Goal: Information Seeking & Learning: Learn about a topic

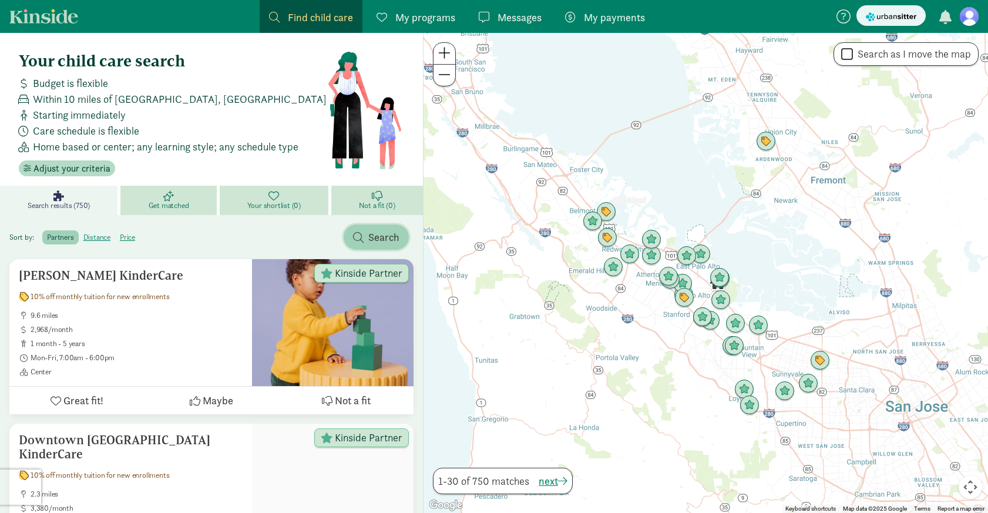
click at [377, 243] on span "Search" at bounding box center [383, 237] width 31 height 16
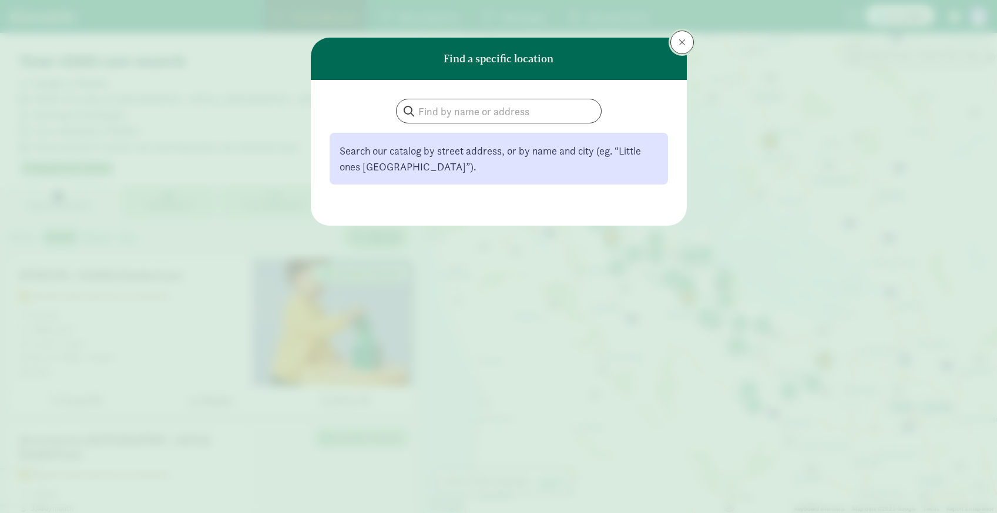
click at [676, 46] on button at bounding box center [681, 42] width 23 height 23
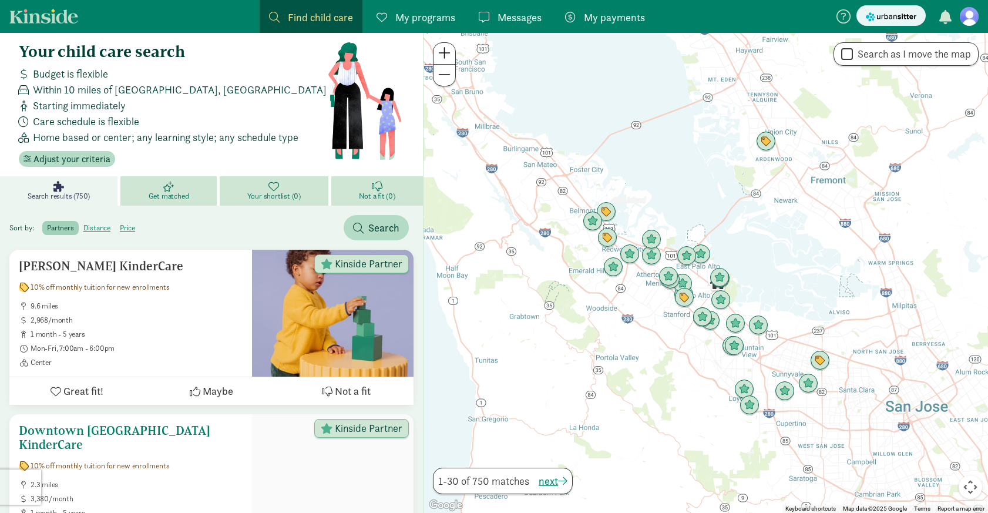
scroll to position [11, 0]
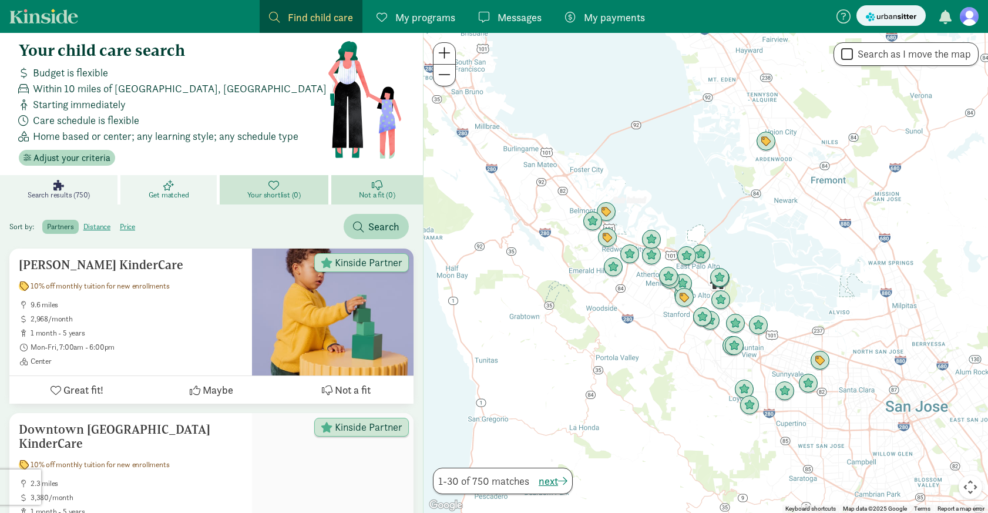
click at [180, 201] on link "Get matched" at bounding box center [169, 189] width 99 height 29
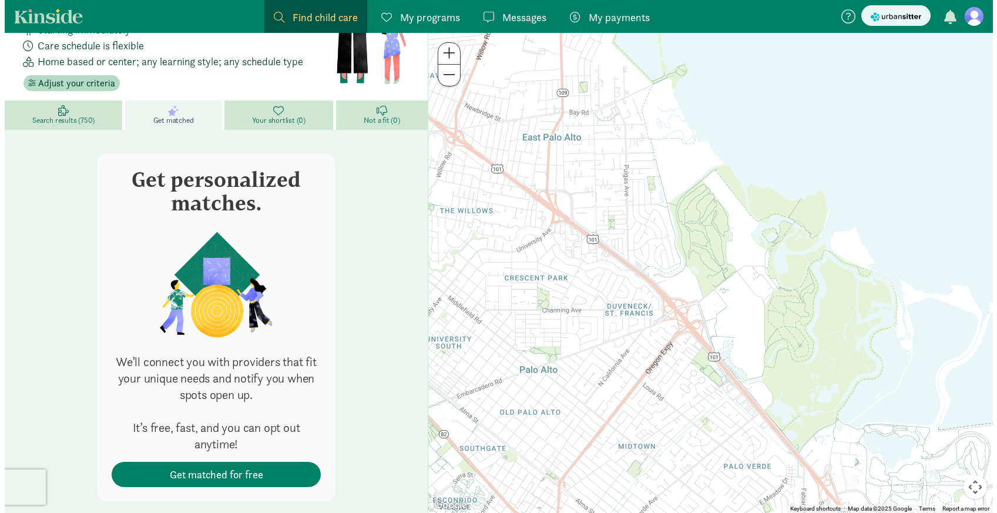
scroll to position [82, 0]
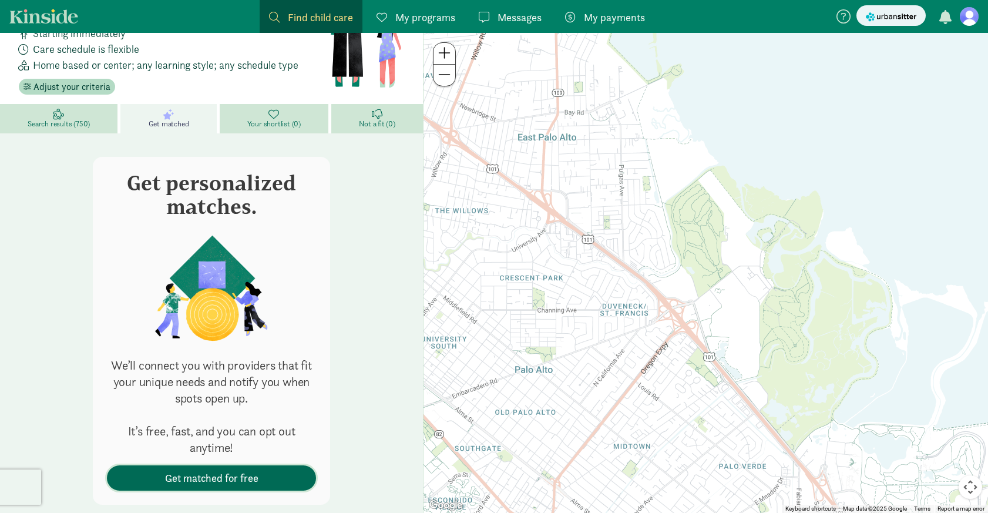
click at [181, 483] on span "Get matched for free" at bounding box center [211, 478] width 93 height 16
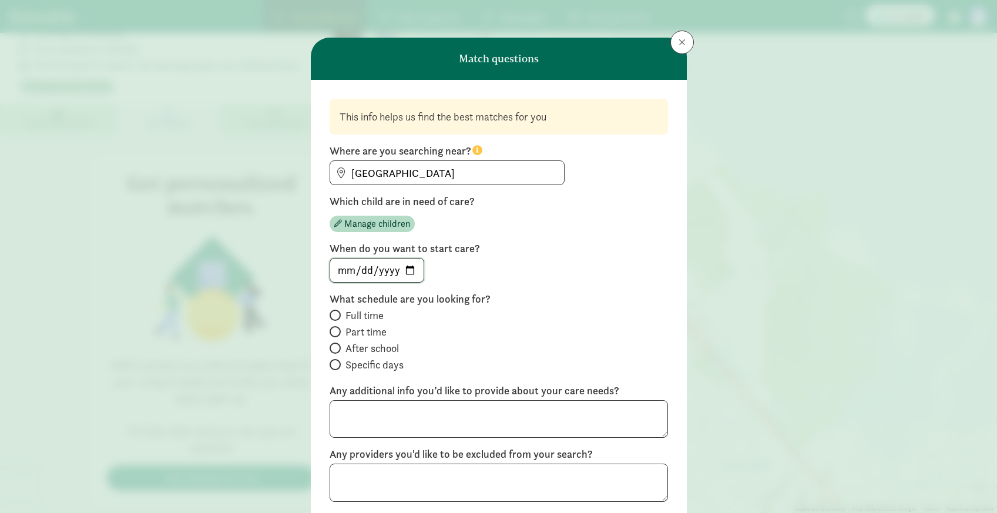
click at [405, 270] on input "2025-08-31" at bounding box center [376, 269] width 93 height 23
type input "2025-10-01"
click at [368, 318] on span "Full time" at bounding box center [364, 315] width 38 height 14
click at [337, 318] on input "Full time" at bounding box center [334, 315] width 8 height 8
radio input "true"
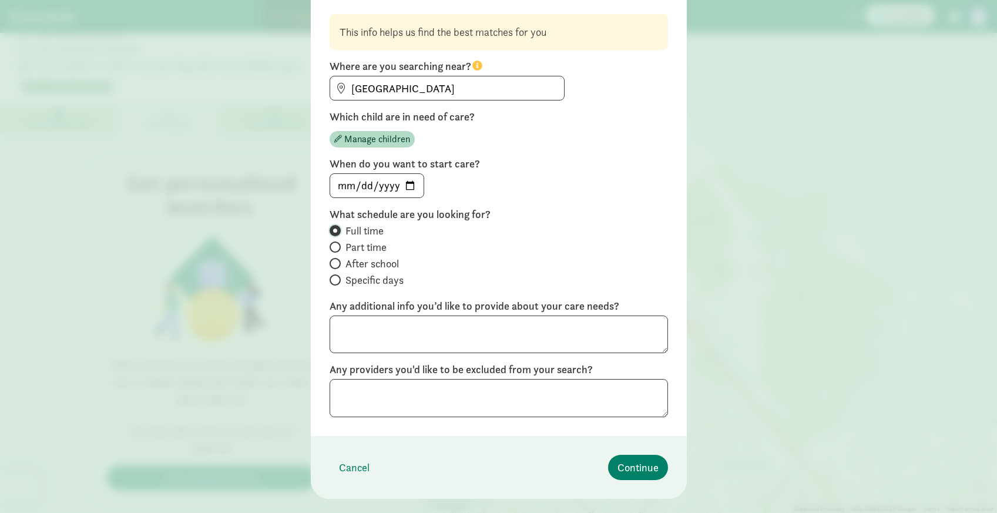
scroll to position [90, 0]
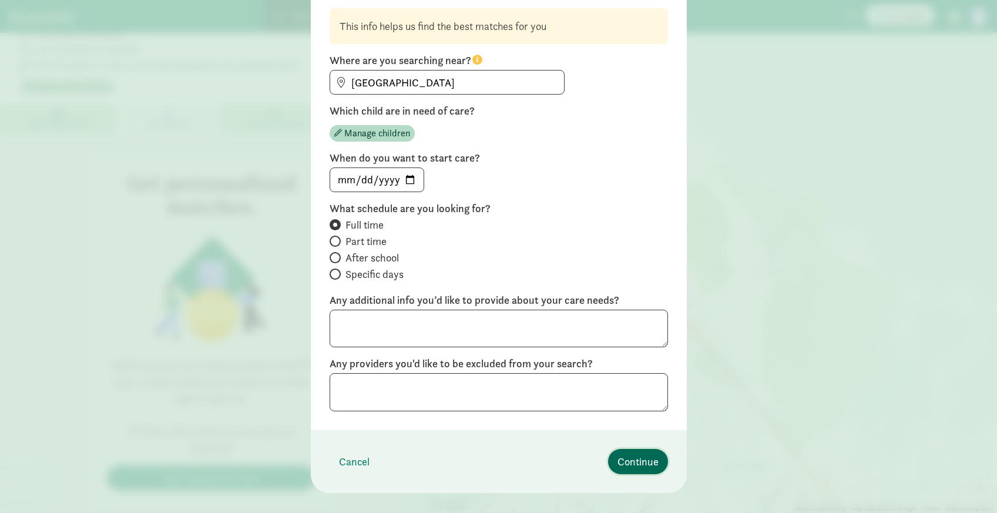
click at [634, 456] on span "Continue" at bounding box center [637, 461] width 41 height 16
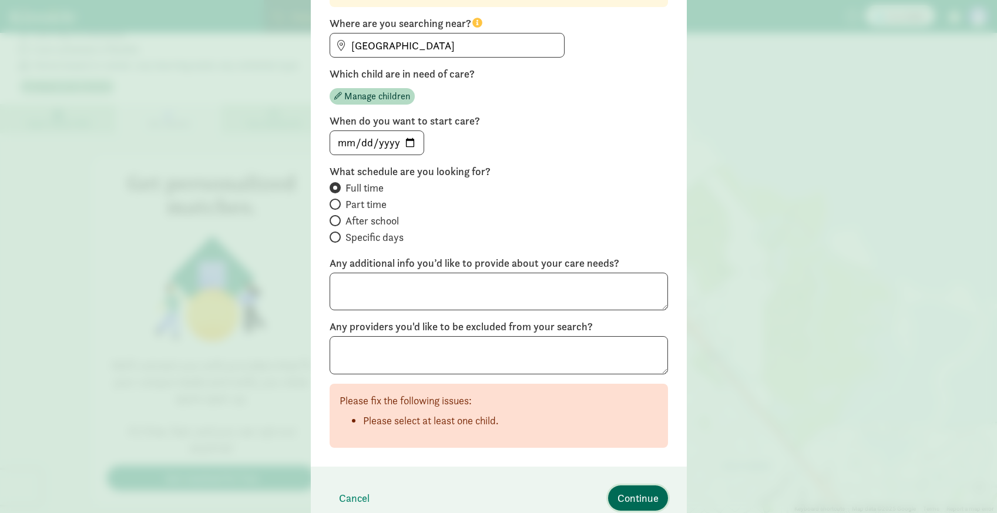
scroll to position [129, 0]
click at [394, 92] on span "Manage children" at bounding box center [377, 95] width 66 height 14
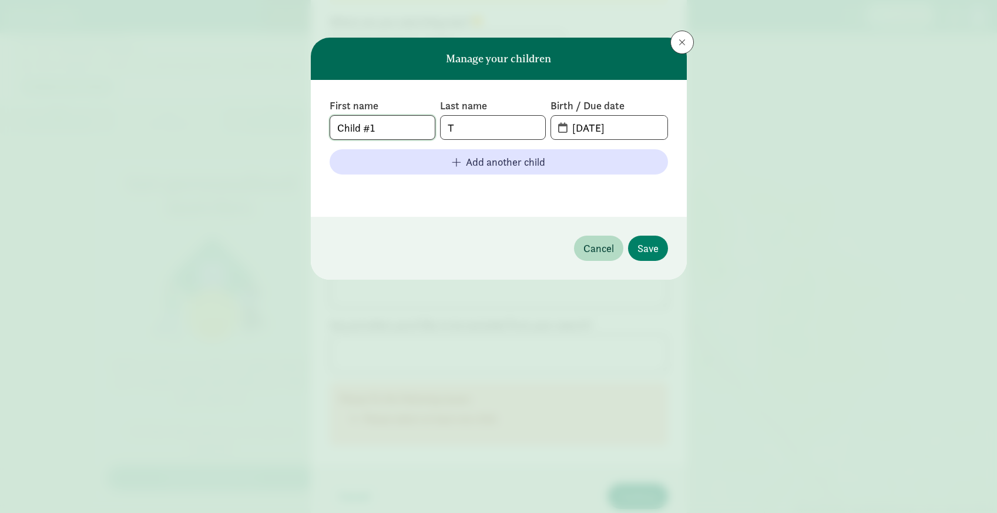
click at [401, 120] on input "Child #1" at bounding box center [382, 127] width 105 height 23
click at [478, 140] on div "First name Child #1 Last name T Birth / Due date 08-31-2025 Add another child" at bounding box center [499, 148] width 338 height 99
click at [478, 135] on input "T" at bounding box center [493, 127] width 105 height 23
click at [573, 125] on input "08-31-2025" at bounding box center [616, 127] width 102 height 23
click at [559, 130] on span "08-31-2025" at bounding box center [609, 127] width 116 height 23
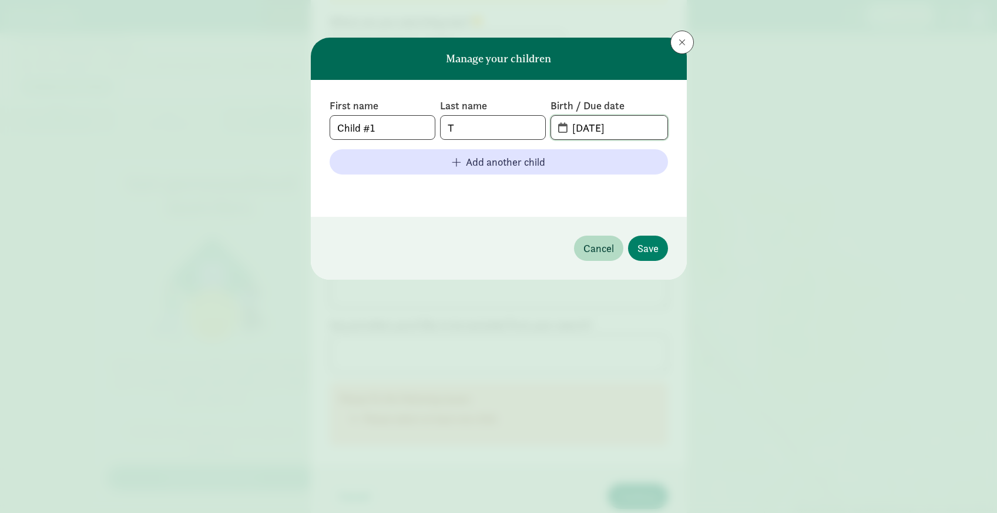
click at [565, 127] on input "08-31-2025" at bounding box center [616, 127] width 102 height 23
drag, startPoint x: 581, startPoint y: 126, endPoint x: 567, endPoint y: 129, distance: 13.7
click at [567, 129] on input "08-31-2025" at bounding box center [616, 127] width 102 height 23
drag, startPoint x: 598, startPoint y: 127, endPoint x: 587, endPoint y: 130, distance: 11.4
click at [587, 130] on input "01-31-2025" at bounding box center [616, 127] width 102 height 23
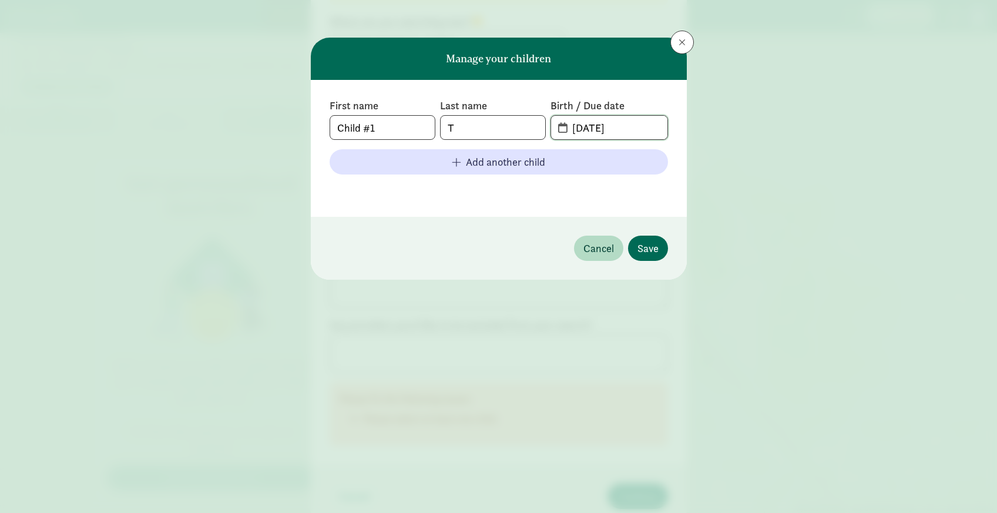
type input "01-16-2025"
click at [641, 250] on span "Save" at bounding box center [647, 248] width 21 height 16
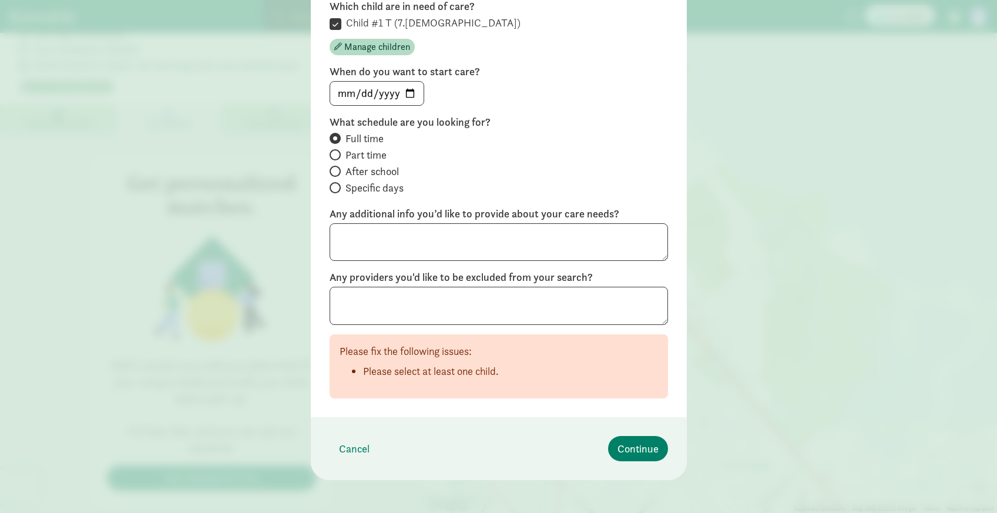
scroll to position [200, 0]
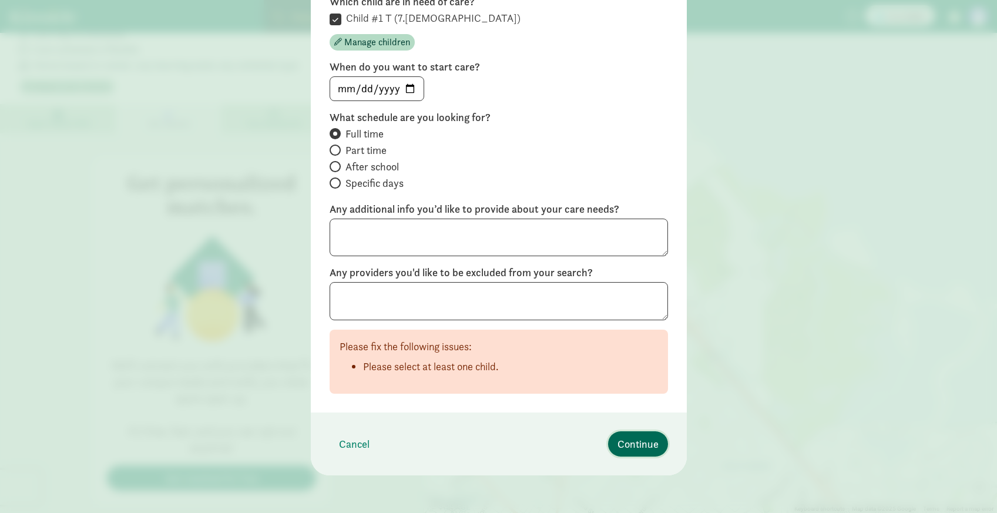
click at [629, 441] on span "Continue" at bounding box center [637, 444] width 41 height 16
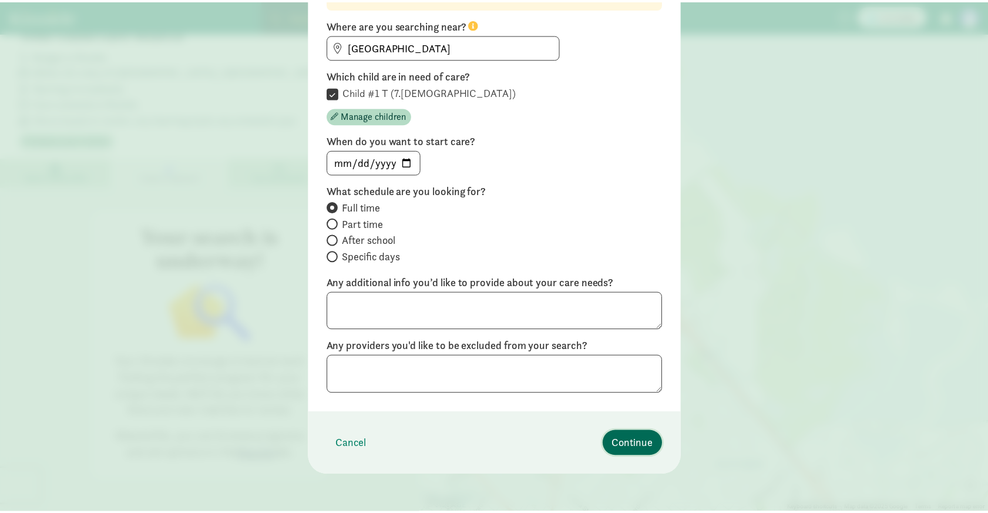
scroll to position [0, 0]
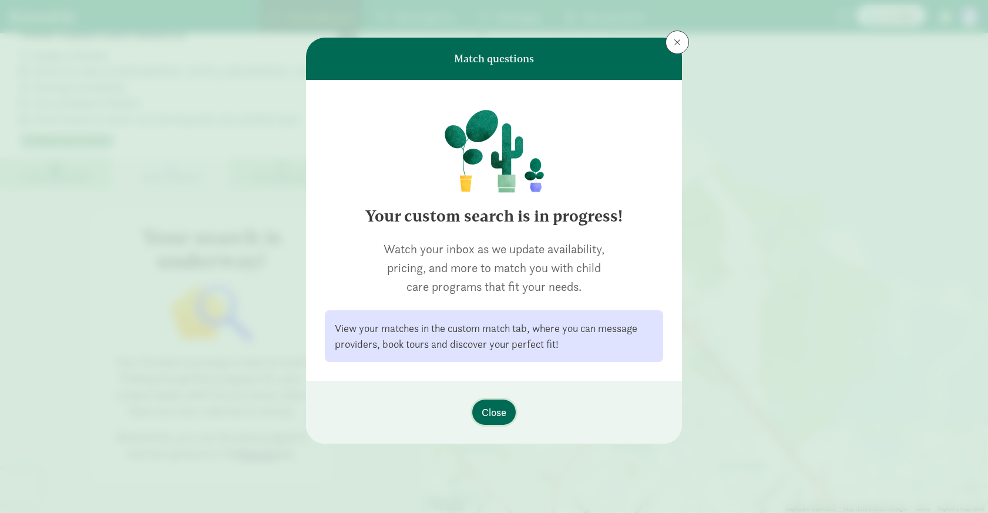
click at [495, 414] on span "Close" at bounding box center [494, 412] width 25 height 16
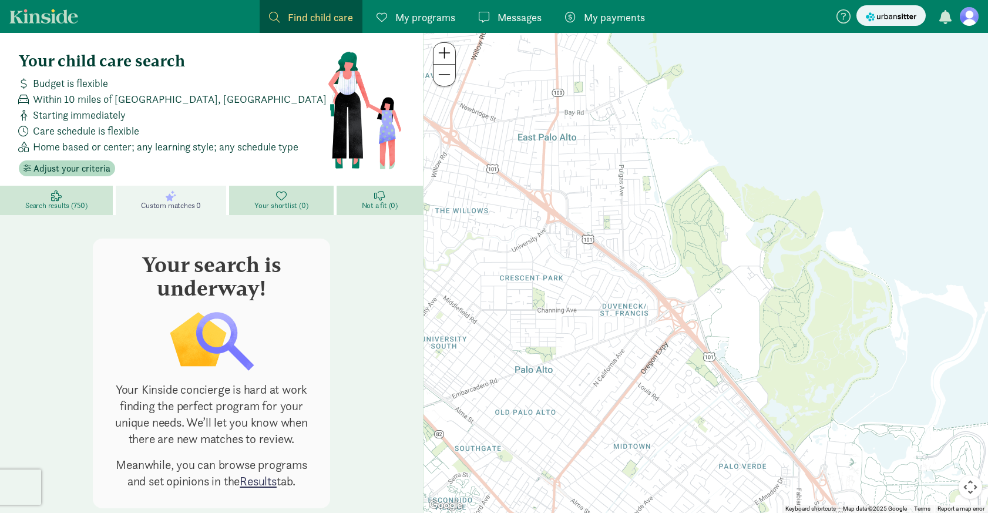
scroll to position [28, 0]
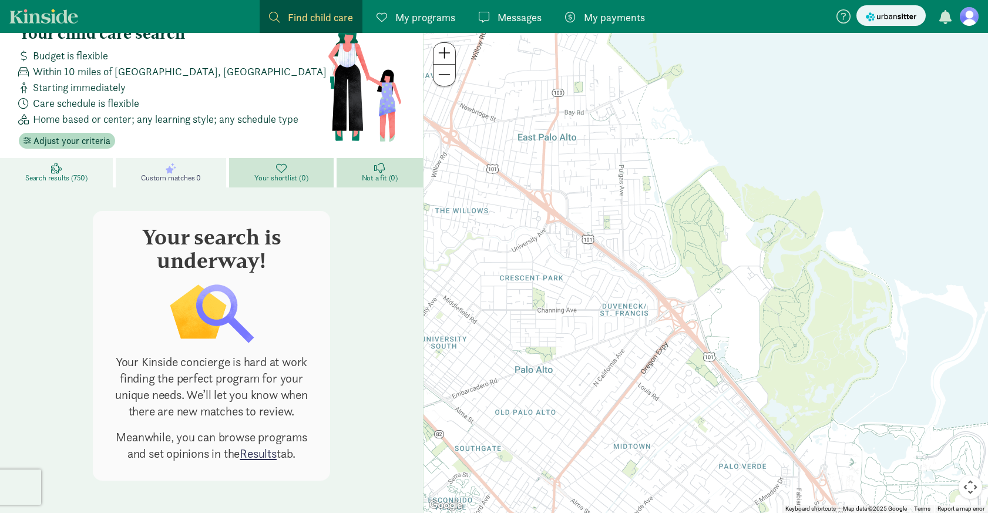
click at [52, 174] on span "Search results (750)" at bounding box center [56, 177] width 62 height 9
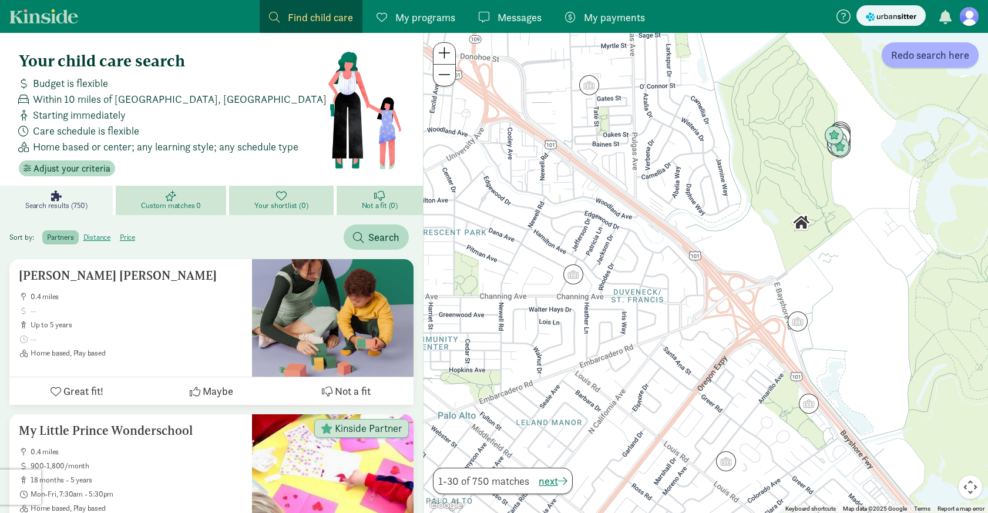
drag, startPoint x: 43, startPoint y: 146, endPoint x: 134, endPoint y: 150, distance: 91.1
click at [135, 150] on span "Home based or center; any learning style; any schedule type" at bounding box center [166, 147] width 266 height 16
click at [292, 20] on span "Find child care" at bounding box center [320, 17] width 65 height 16
click at [90, 167] on span "Adjust your criteria" at bounding box center [71, 169] width 77 height 14
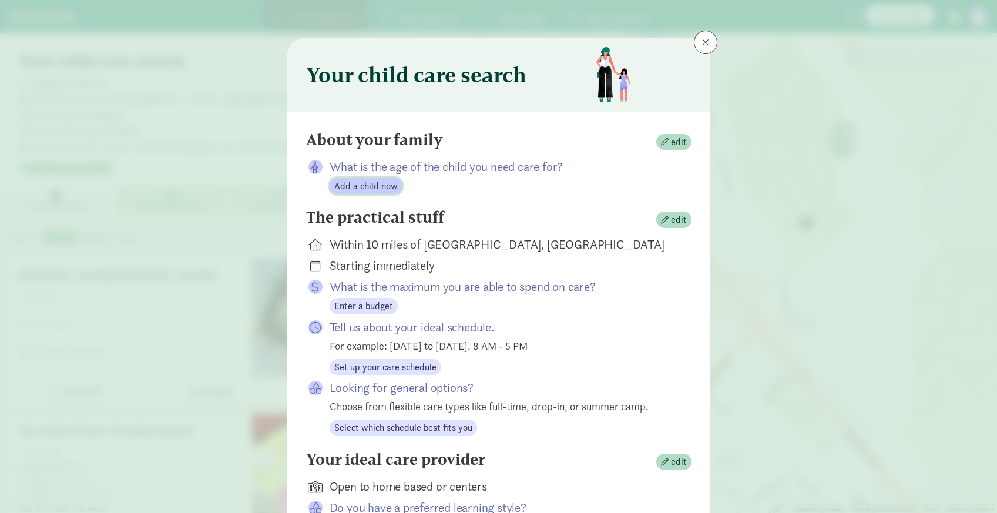
click at [380, 187] on span "Add a child now" at bounding box center [365, 186] width 63 height 14
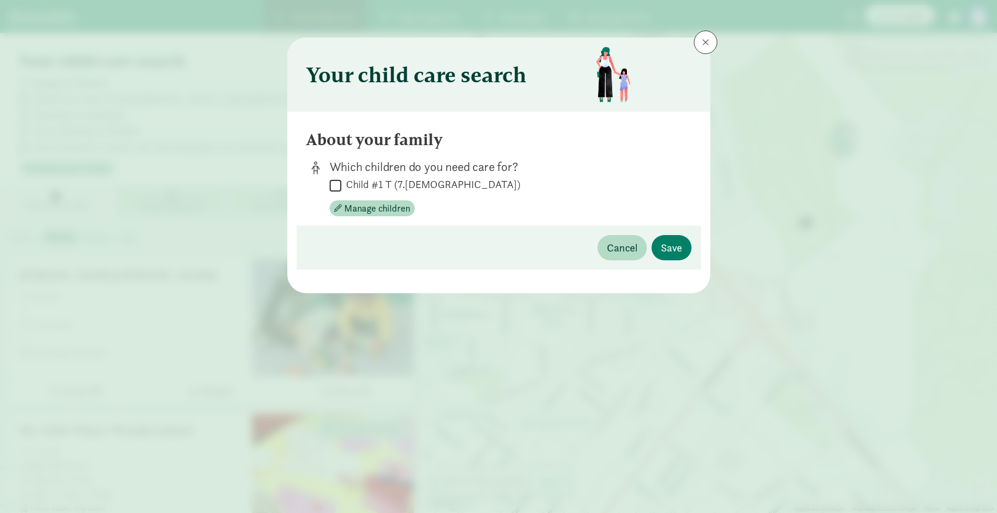
click at [335, 184] on input "Child #1 T (7.5 months old)" at bounding box center [336, 185] width 12 height 16
checkbox input "true"
click at [670, 248] on span "Save" at bounding box center [671, 248] width 21 height 16
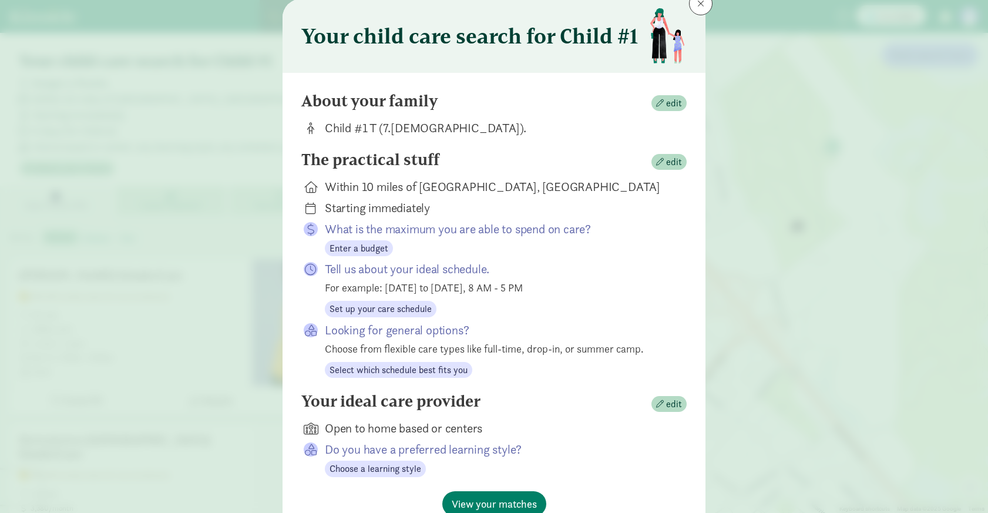
scroll to position [61, 0]
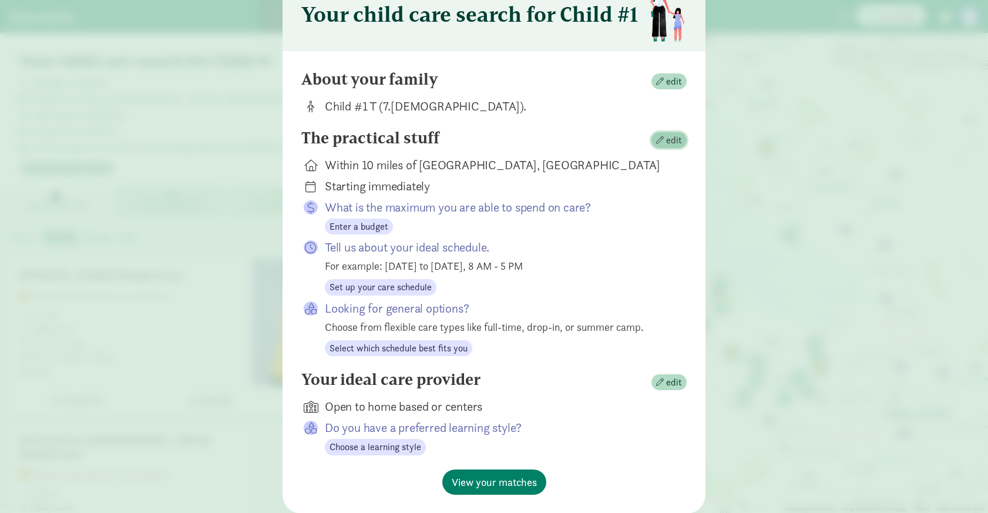
click at [663, 140] on span "edit" at bounding box center [669, 140] width 26 height 14
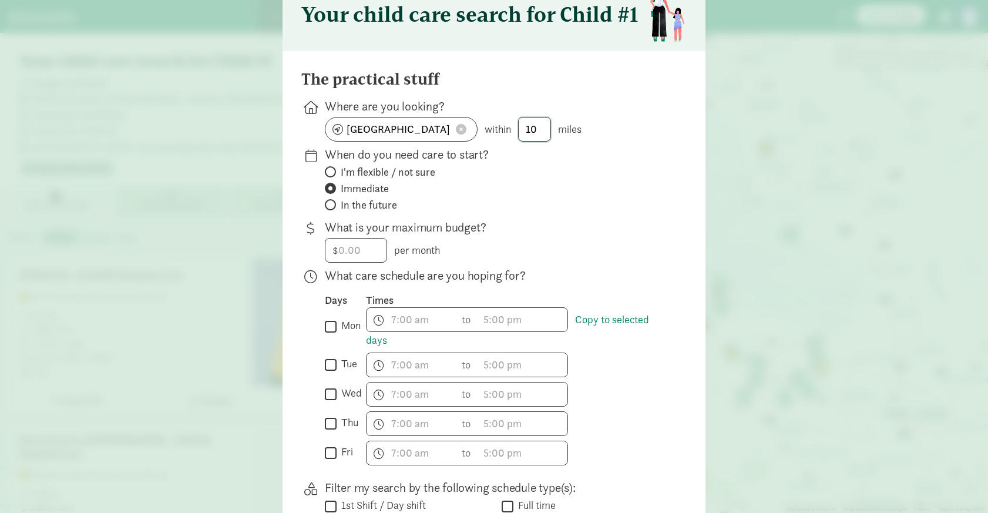
click at [545, 131] on input "10" at bounding box center [535, 128] width 32 height 23
type input "1"
type input "5"
click at [623, 182] on label "I'm flexible / not sure" at bounding box center [496, 189] width 343 height 14
click at [332, 173] on input "I'm flexible / not sure" at bounding box center [329, 172] width 8 height 8
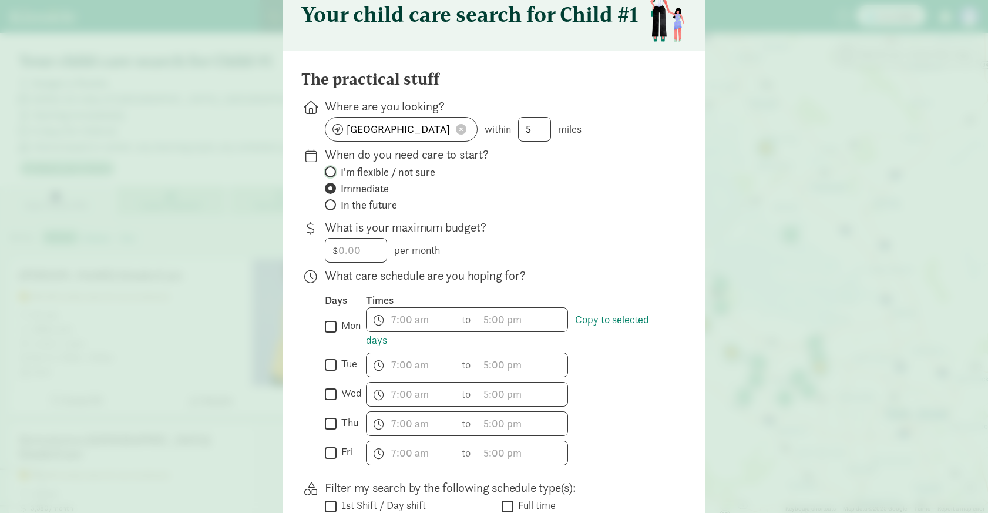
radio input "true"
radio input "false"
click at [328, 206] on input "In the future" at bounding box center [329, 205] width 8 height 8
radio input "true"
radio input "false"
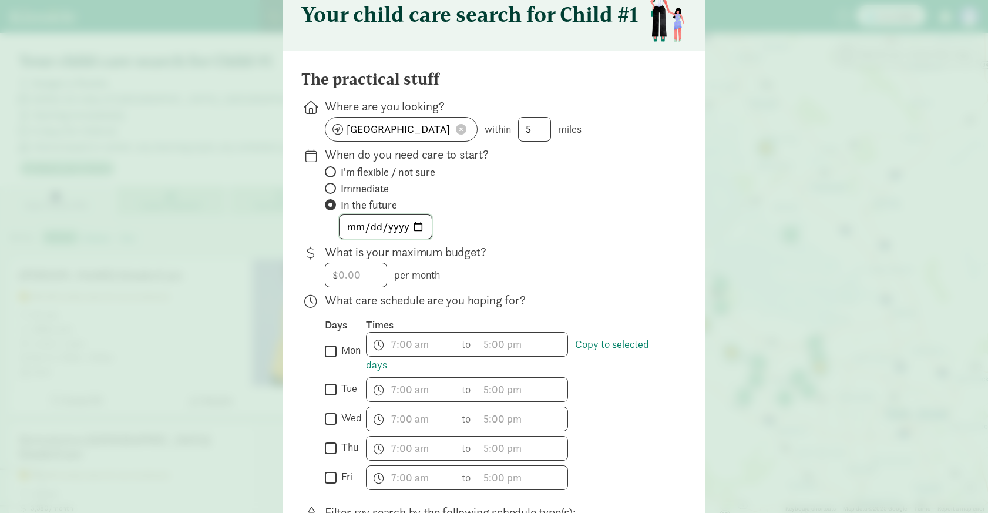
click at [414, 228] on input "date" at bounding box center [386, 226] width 92 height 23
type input "2025-10-01"
click at [354, 277] on input "number" at bounding box center [355, 274] width 61 height 23
click at [651, 251] on p "What is your maximum budget?" at bounding box center [496, 252] width 343 height 16
click at [356, 275] on input "3000" at bounding box center [355, 274] width 61 height 23
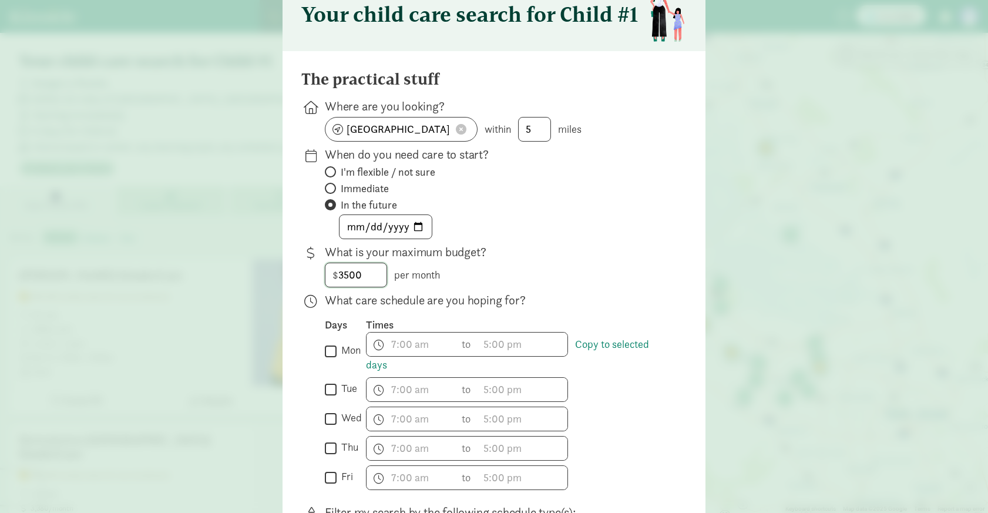
type input "3500"
click at [693, 249] on div "The practical stuff Where are you looking? Palo Alto, CA 94303 within 5 miles W…" at bounding box center [494, 433] width 423 height 765
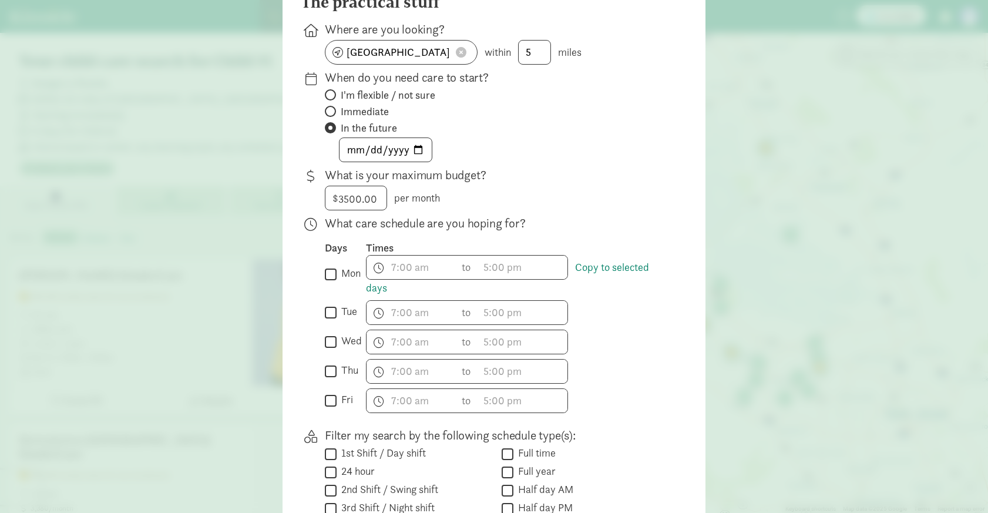
scroll to position [173, 0]
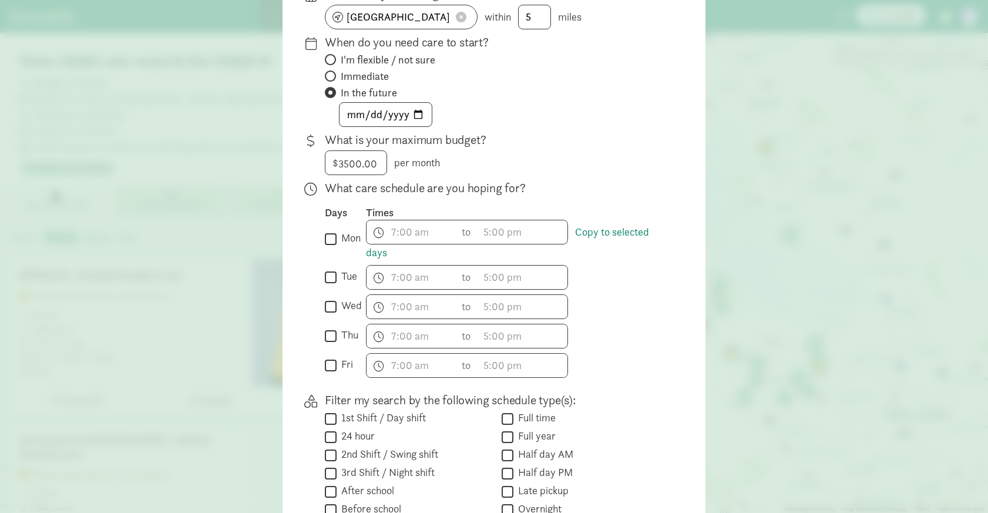
click at [327, 238] on input "mon" at bounding box center [331, 239] width 12 height 16
checkbox input "true"
click at [329, 278] on input "tue" at bounding box center [331, 277] width 12 height 16
checkbox input "true"
click at [328, 308] on input "wed" at bounding box center [331, 306] width 12 height 16
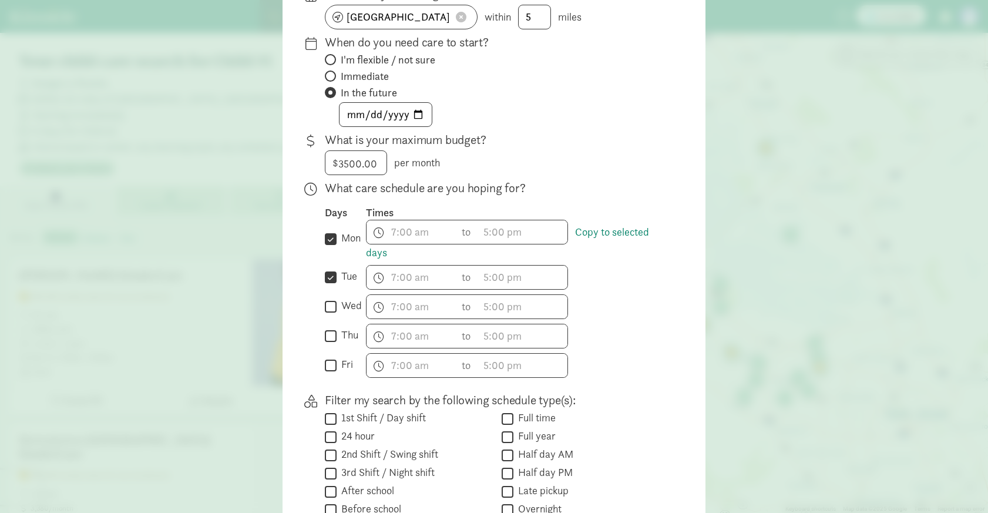
checkbox input "true"
click at [331, 335] on input "thu" at bounding box center [331, 336] width 12 height 16
checkbox input "true"
click at [330, 368] on input "fri" at bounding box center [331, 365] width 12 height 16
checkbox input "true"
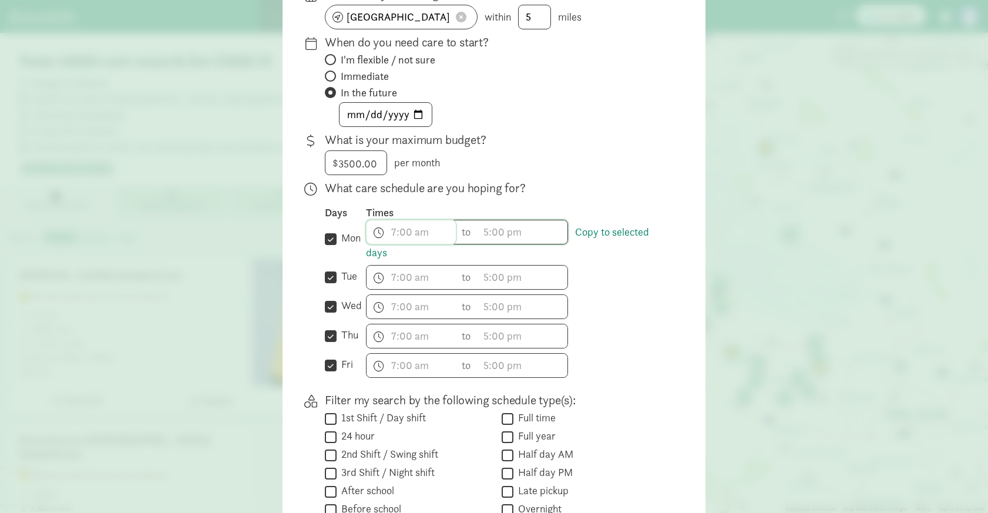
click at [406, 233] on span "h 12 1 2 3 4 5 6 7 8 9 10 11 mm 00 15 30 45 a am pm" at bounding box center [411, 231] width 89 height 23
drag, startPoint x: 395, startPoint y: 274, endPoint x: 395, endPoint y: 280, distance: 6.5
click at [395, 280] on div "Days Times  mon Copy to selected days h 12 1 2 3 4 5 6 7 8 9 10 11 mm 00 15 30…" at bounding box center [496, 292] width 343 height 172
click at [399, 231] on span "h 12 1 2 3 4 5 6 7 8 9 10 11 mm 00 15 30 45 a am pm" at bounding box center [411, 231] width 89 height 23
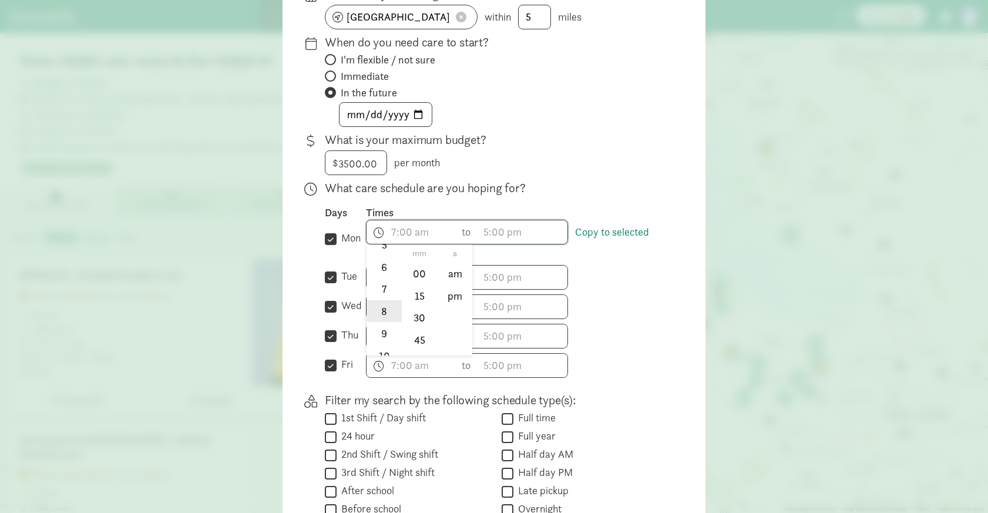
click at [381, 308] on li "8" at bounding box center [384, 311] width 35 height 22
type input "8:mm a"
click at [502, 232] on div at bounding box center [494, 83] width 988 height 513
click at [499, 233] on span "h 12 1 2 3 4 5 6 7 8 9 10 11 mm 00 15 30 45 a am pm" at bounding box center [522, 231] width 89 height 23
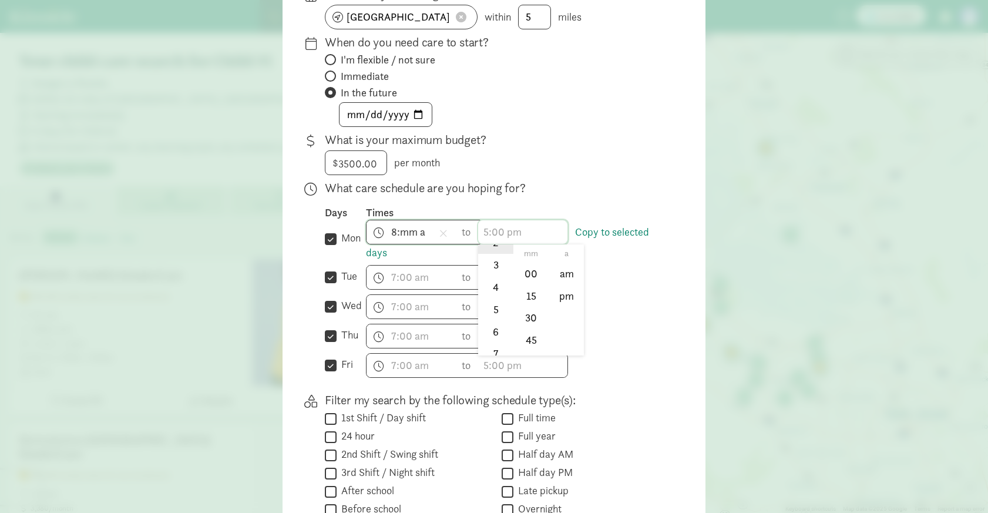
scroll to position [79, 0]
click at [495, 304] on li "5" at bounding box center [495, 305] width 35 height 22
type input "5:mm a"
click at [392, 234] on div at bounding box center [494, 83] width 988 height 513
click at [397, 234] on span "8:mm a h 12 1 2 3 4 5 6 7 8 9 10 11 mm 00 15 30 45 a am pm" at bounding box center [411, 231] width 89 height 23
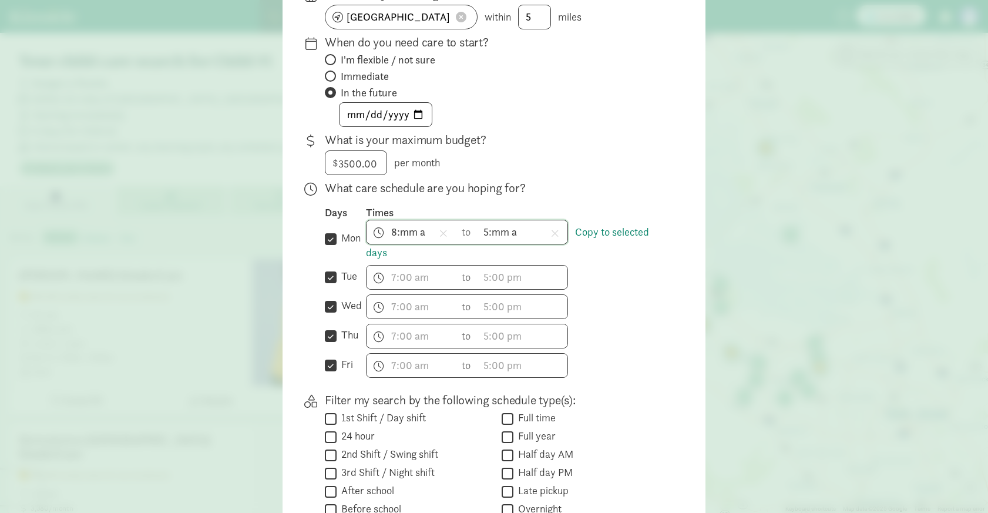
scroll to position [173, 0]
click at [424, 274] on li "00" at bounding box center [419, 273] width 35 height 22
click at [453, 275] on li "am" at bounding box center [455, 273] width 35 height 22
type input "8:00 am"
click at [505, 234] on span "5:mm a h 12 1 2 3 4 5 6 7 8 9 10 11 mm 00 15 30 45 a am pm" at bounding box center [522, 231] width 89 height 23
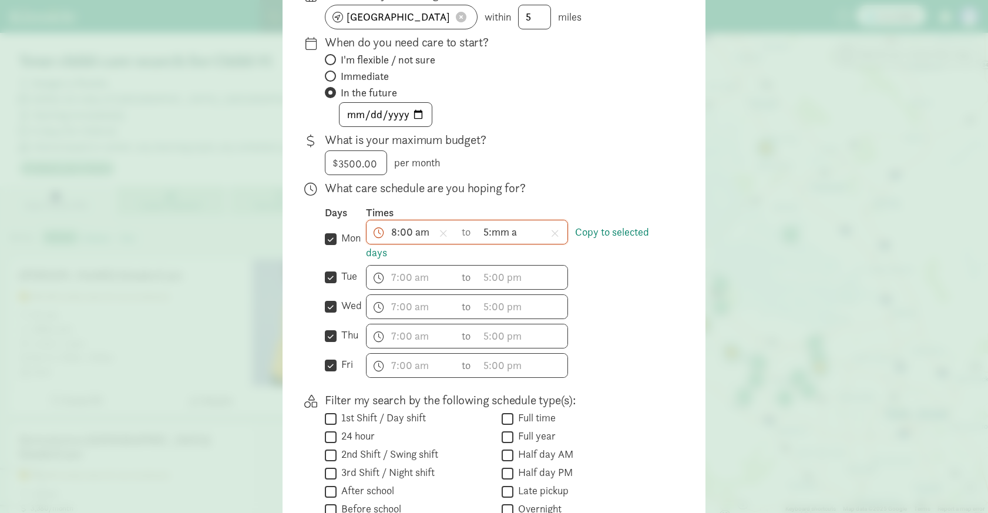
scroll to position [129, 0]
click at [496, 231] on div at bounding box center [494, 83] width 988 height 513
click at [496, 231] on span "5:mm a h 12 1 2 3 4 5 6 7 8 9 10 11 mm 00 15 30 45 a am pm" at bounding box center [522, 231] width 89 height 23
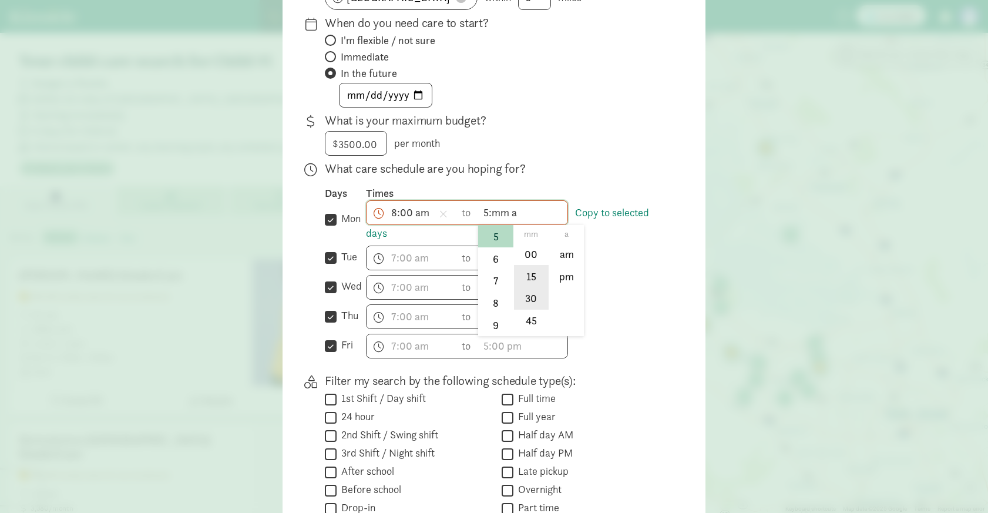
click at [530, 303] on li "30" at bounding box center [531, 298] width 35 height 22
click at [570, 268] on li "pm" at bounding box center [566, 276] width 35 height 22
type input "5:30 pm"
click at [613, 212] on link "Copy to selected days" at bounding box center [507, 223] width 283 height 34
click at [591, 212] on link "Copy to selected days" at bounding box center [507, 223] width 283 height 34
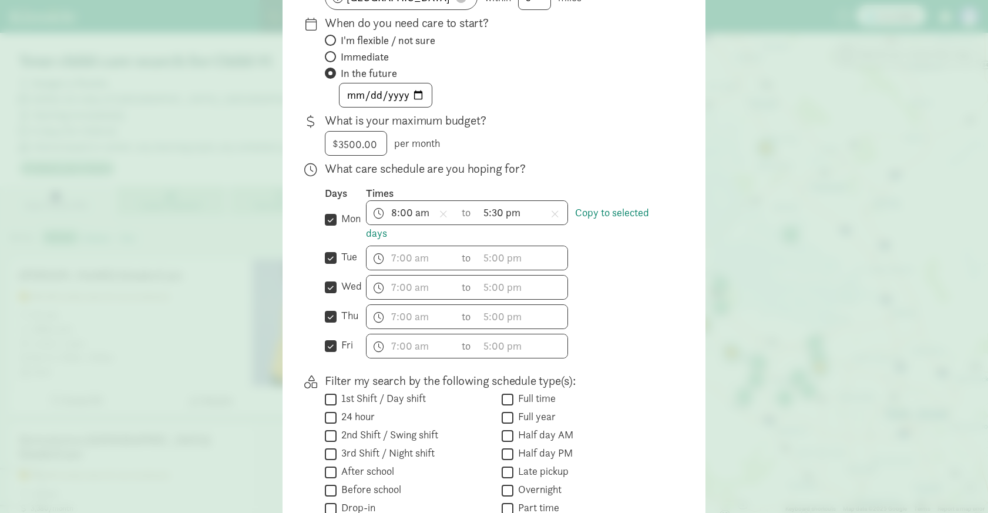
click at [584, 263] on div "h 12 1 2 3 4 5 6 7 8 9 10 11 mm 00 15 30 45 a am pm to h 12 1 2 3 4 5 6 7 8 9 1…" at bounding box center [517, 258] width 302 height 25
click at [392, 253] on span "h 12 1 2 3 4 5 6 7 8 9 10 11 mm 00 15 30 45 a am pm" at bounding box center [411, 257] width 89 height 23
click at [590, 211] on div at bounding box center [494, 64] width 988 height 513
click at [586, 214] on link "Copy to selected days" at bounding box center [507, 223] width 283 height 34
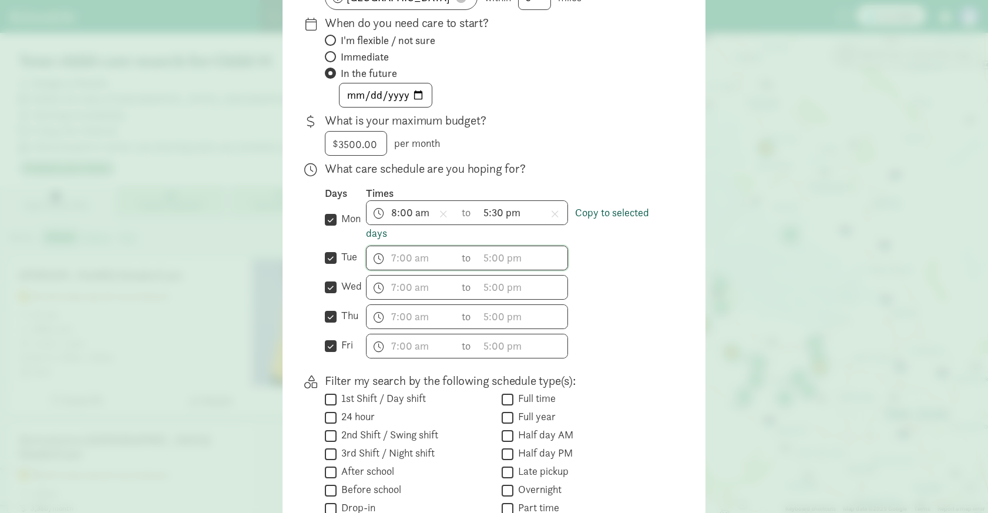
click at [603, 214] on link "Copy to selected days" at bounding box center [507, 223] width 283 height 34
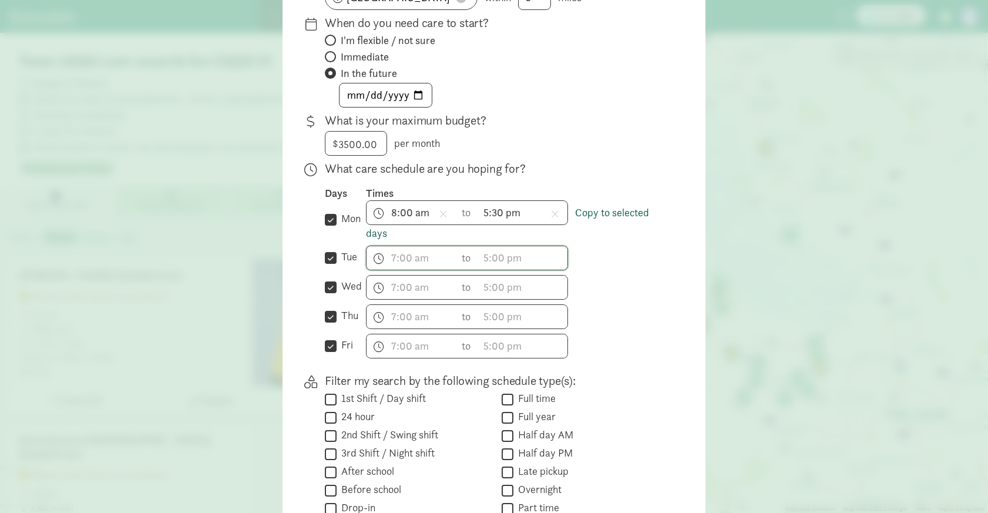
click at [603, 214] on link "Copy to selected days" at bounding box center [507, 223] width 283 height 34
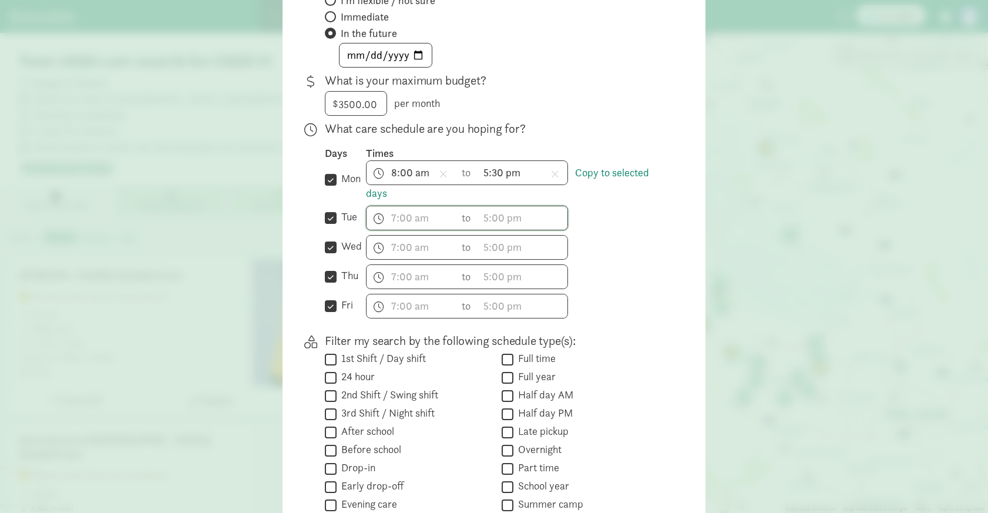
scroll to position [233, 0]
click at [627, 173] on link "Copy to selected days" at bounding box center [507, 181] width 283 height 34
click at [372, 190] on link "Copy to selected days" at bounding box center [507, 181] width 283 height 34
click at [597, 172] on link "Copy to selected days" at bounding box center [507, 181] width 283 height 34
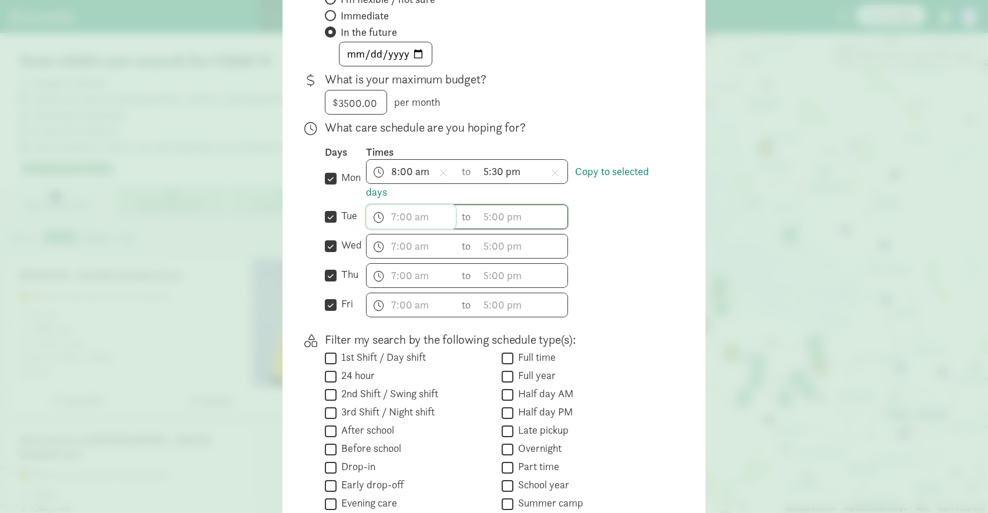
click at [393, 217] on span "h 12 1 2 3 4 5 6 7 8 9 10 11 mm 00 15 30 45 a am pm" at bounding box center [411, 216] width 89 height 23
click at [579, 199] on div at bounding box center [494, 23] width 988 height 513
click at [602, 172] on link "Copy to selected days" at bounding box center [507, 181] width 283 height 34
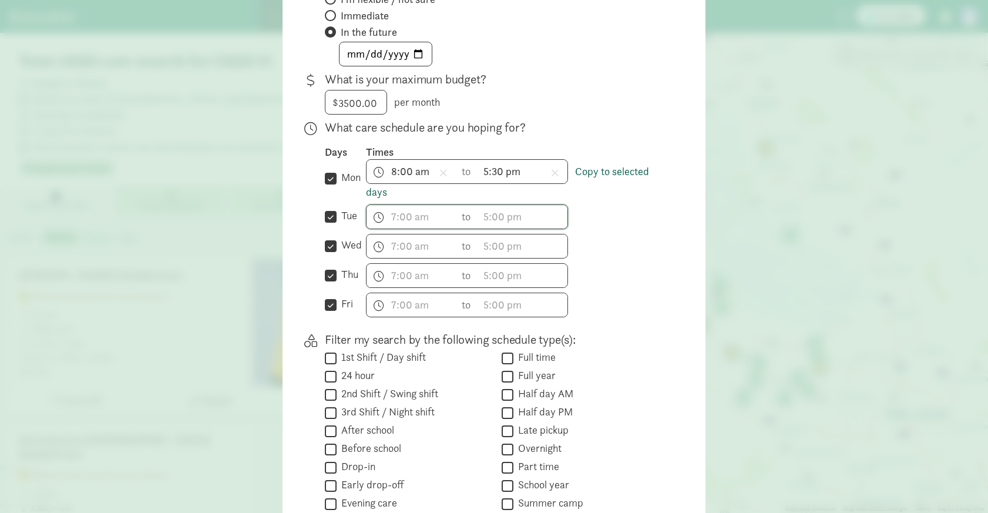
click at [602, 172] on link "Copy to selected days" at bounding box center [507, 181] width 283 height 34
click at [391, 217] on span "h 12 1 2 3 4 5 6 7 8 9 10 11 mm 00 15 30 45 a am pm" at bounding box center [411, 216] width 89 height 23
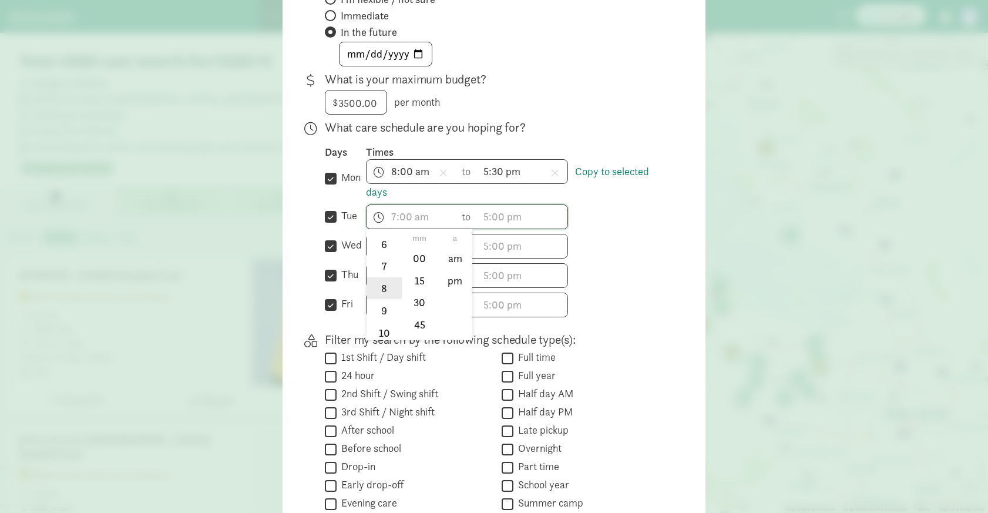
click at [380, 283] on li "8" at bounding box center [384, 288] width 35 height 22
click at [413, 261] on li "00" at bounding box center [419, 258] width 35 height 22
click at [454, 264] on li "am" at bounding box center [455, 258] width 35 height 22
type input "8:00 am"
click at [484, 221] on span "h 12 1 2 3 4 5 6 7 8 9 10 11 mm 00 15 30 45 a am pm" at bounding box center [522, 216] width 89 height 23
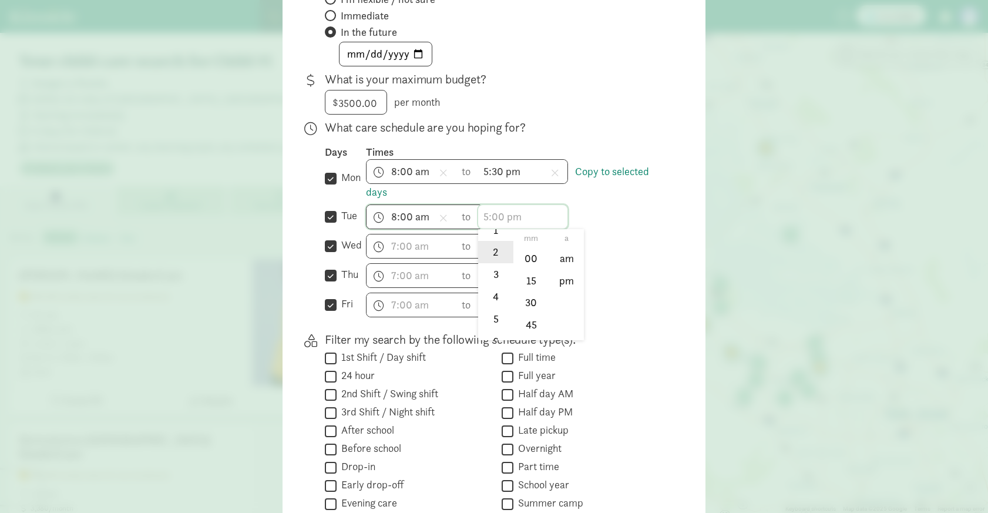
scroll to position [107, 0]
click at [496, 266] on li "5" at bounding box center [495, 261] width 35 height 22
click at [535, 301] on li "30" at bounding box center [531, 301] width 35 height 22
click at [566, 285] on li "pm" at bounding box center [566, 279] width 35 height 22
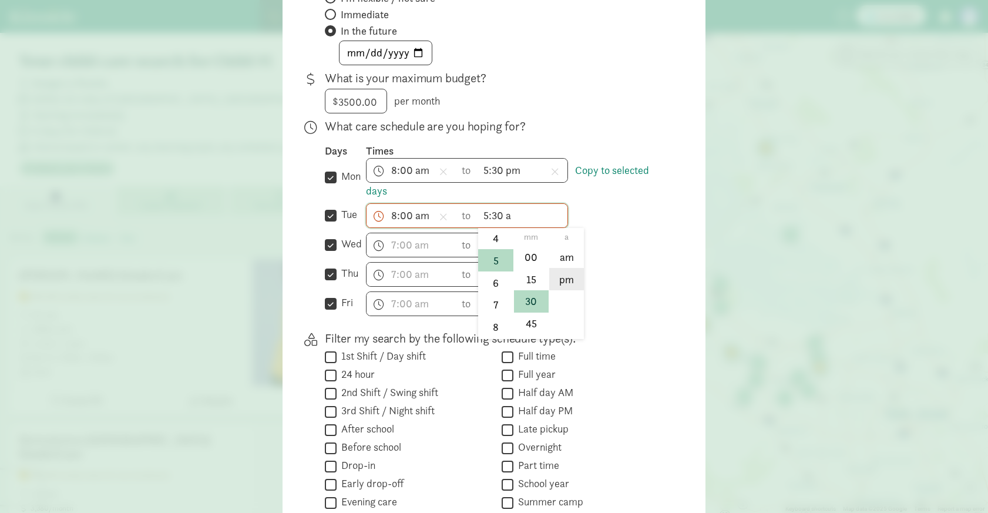
type input "5:30 pm"
click at [601, 169] on link "Copy to selected days" at bounding box center [507, 180] width 283 height 34
click at [389, 245] on span "h 12 1 2 3 4 5 6 7 8 9 10 11 mm 00 15 30 45 a am pm" at bounding box center [411, 244] width 89 height 23
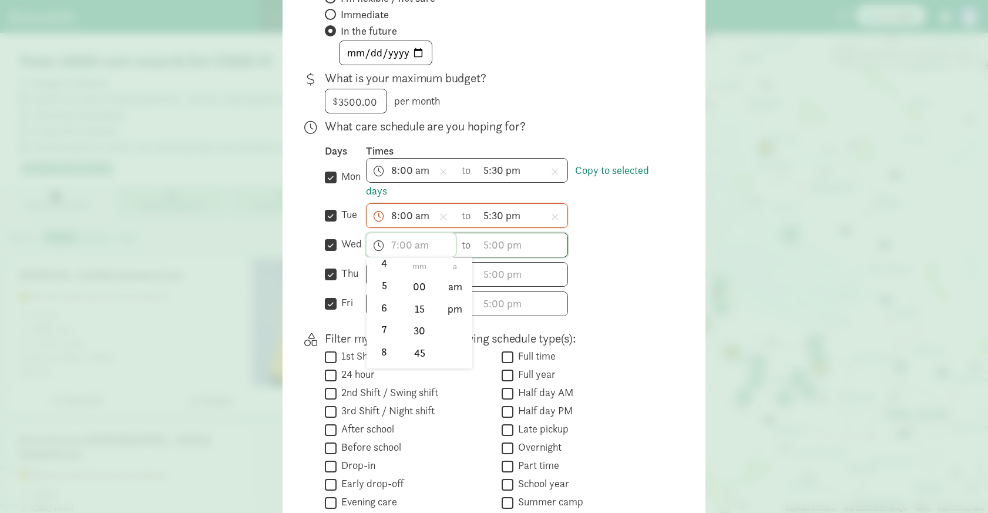
scroll to position [119, 0]
click at [384, 341] on li "8" at bounding box center [384, 345] width 35 height 22
click at [419, 286] on li "00" at bounding box center [419, 286] width 35 height 22
click at [448, 280] on li "am" at bounding box center [455, 286] width 35 height 22
type input "8:00 am"
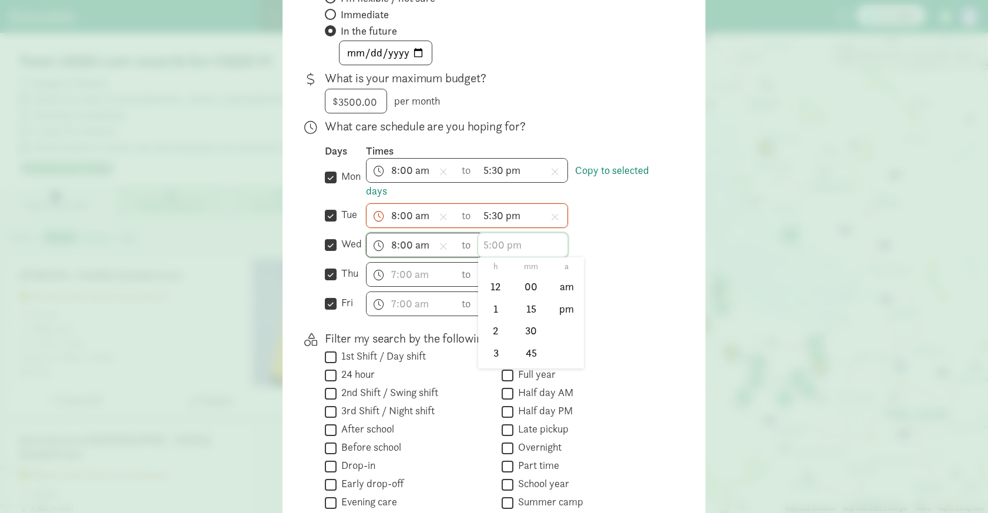
click at [491, 244] on span "h 12 1 2 3 4 5 6 7 8 9 10 11 mm 00 15 30 45 a am pm" at bounding box center [522, 244] width 89 height 23
click at [491, 341] on li "5" at bounding box center [495, 342] width 35 height 22
click at [529, 328] on li "30" at bounding box center [531, 331] width 35 height 22
click at [562, 311] on li "pm" at bounding box center [566, 308] width 35 height 22
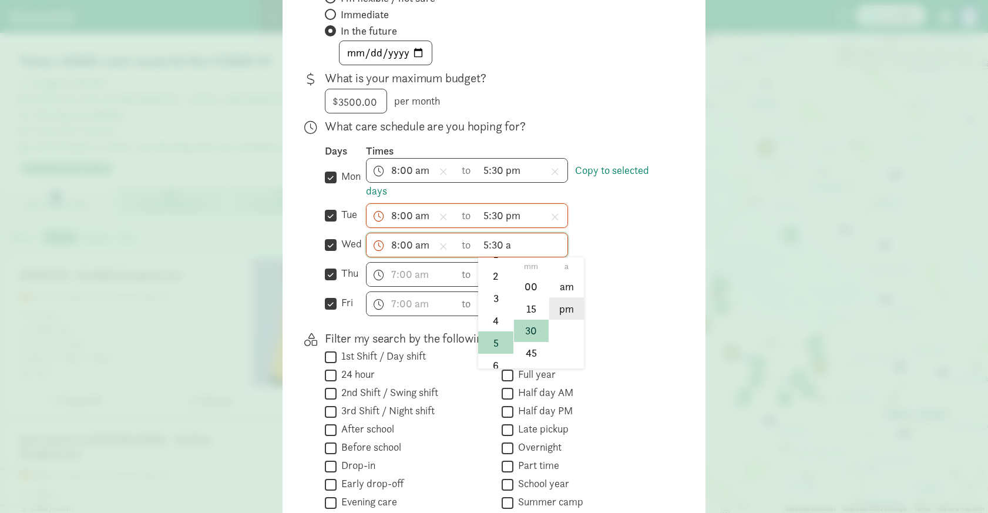
type input "5:30 pm"
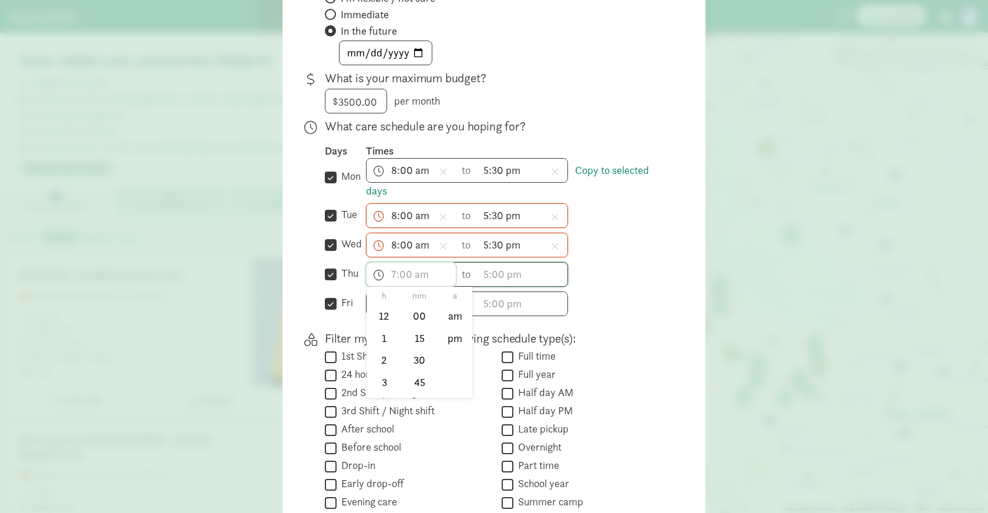
click at [398, 271] on span "h 12 1 2 3 4 5 6 7 8 9 10 11 mm 00 15 30 45 a am pm" at bounding box center [411, 274] width 89 height 23
click at [380, 371] on li "8" at bounding box center [384, 373] width 35 height 22
click at [414, 312] on li "00" at bounding box center [419, 315] width 35 height 22
click at [449, 313] on li "am" at bounding box center [455, 315] width 35 height 22
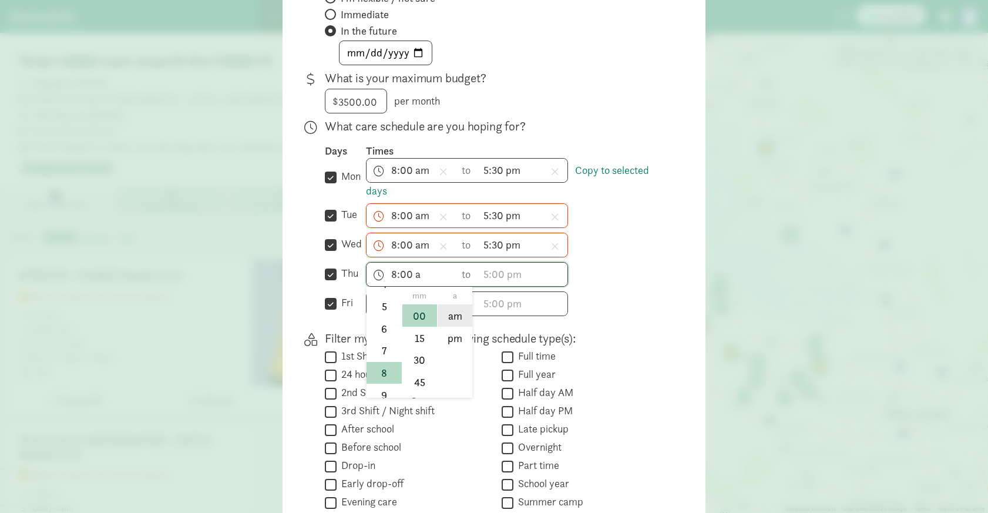
type input "8:00 am"
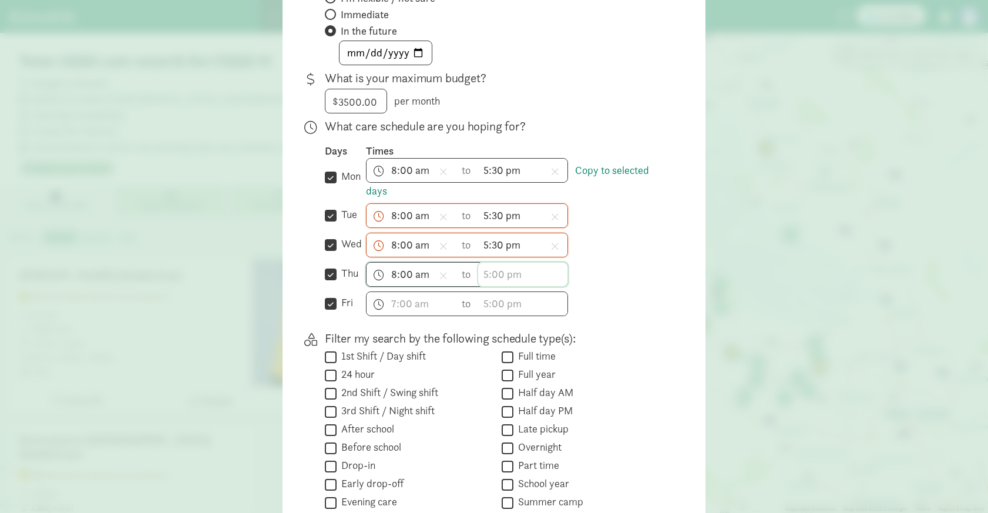
click at [489, 273] on span "h 12 1 2 3 4 5 6 7 8 9 10 11 mm 00 15 30 45 a am pm" at bounding box center [522, 274] width 89 height 23
click at [493, 342] on li "5" at bounding box center [495, 352] width 35 height 22
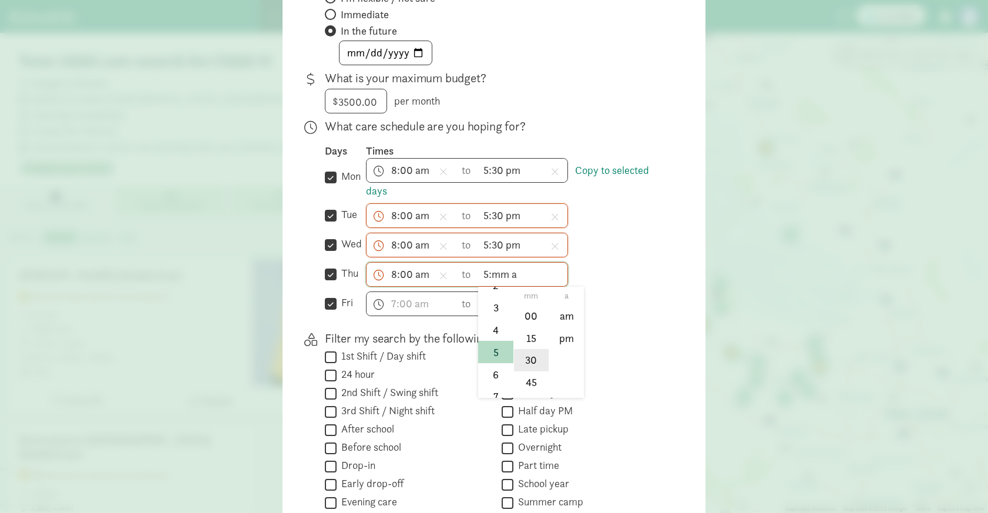
click at [530, 360] on li "30" at bounding box center [531, 360] width 35 height 22
click at [569, 337] on li "pm" at bounding box center [566, 338] width 35 height 22
type input "5:30 pm"
click at [397, 311] on input "text" at bounding box center [411, 303] width 89 height 23
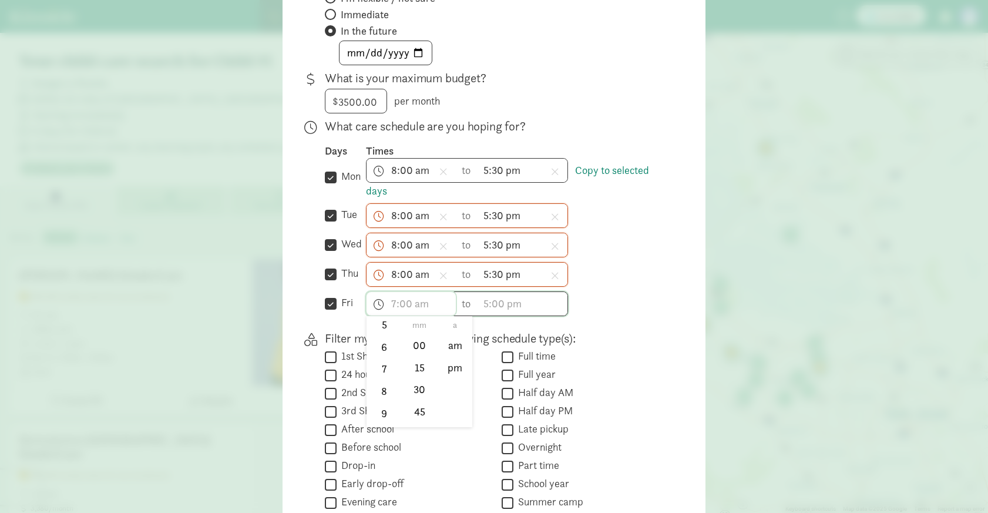
scroll to position [139, 0]
click at [378, 382] on li "8" at bounding box center [384, 383] width 35 height 22
click at [412, 345] on li "00" at bounding box center [419, 345] width 35 height 22
click at [448, 348] on li "am" at bounding box center [455, 345] width 35 height 22
type input "8:00 am"
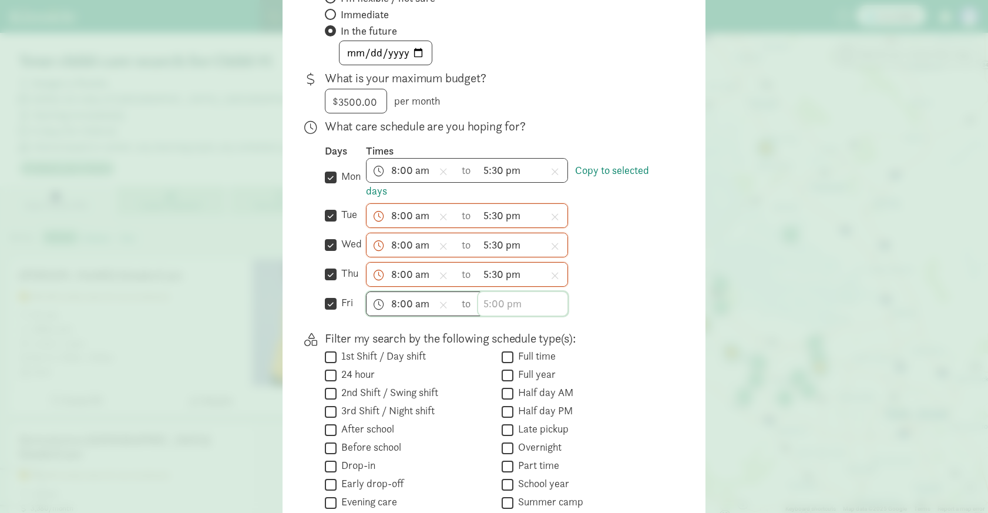
click at [489, 305] on input "text" at bounding box center [522, 303] width 89 height 23
click at [493, 394] on li "5" at bounding box center [495, 393] width 35 height 22
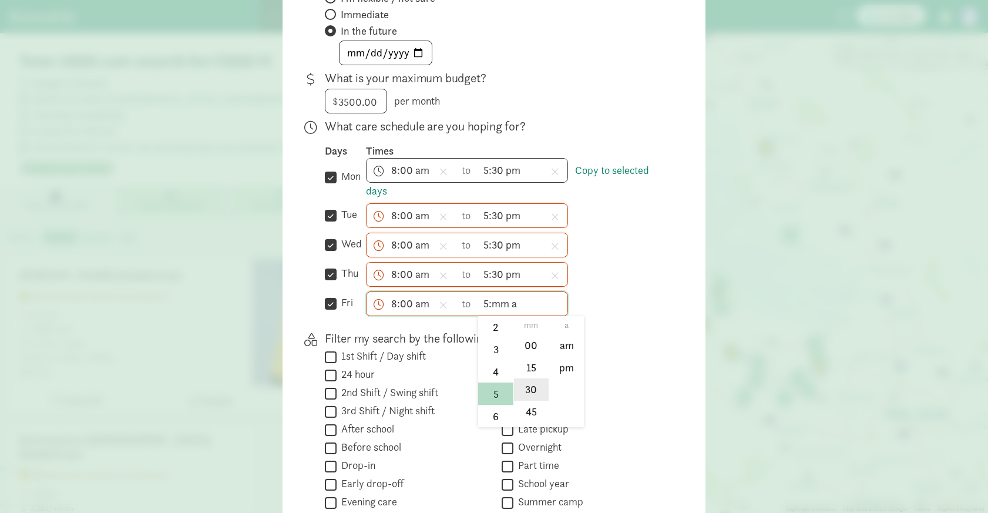
click at [525, 399] on li "30" at bounding box center [531, 389] width 35 height 22
click at [563, 370] on li "pm" at bounding box center [566, 367] width 35 height 22
type input "5:30 pm"
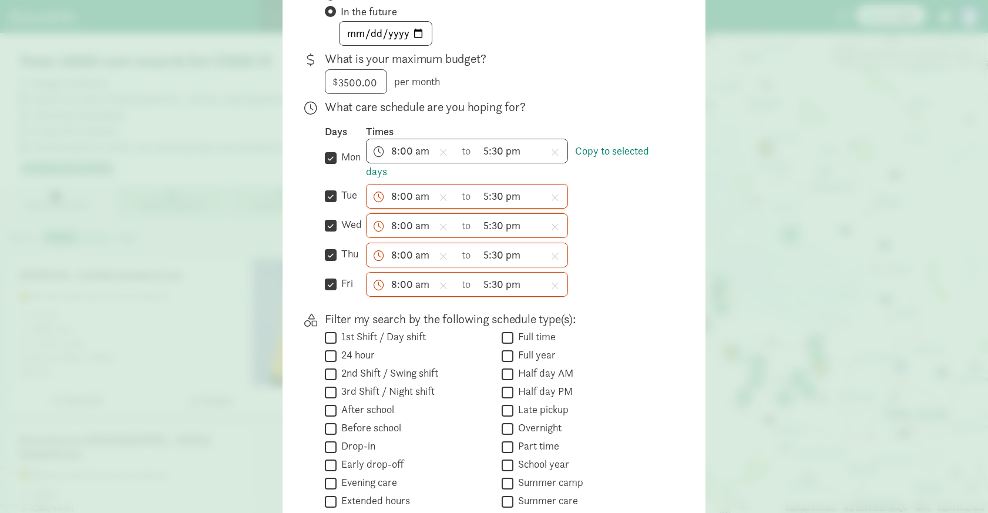
scroll to position [401, 0]
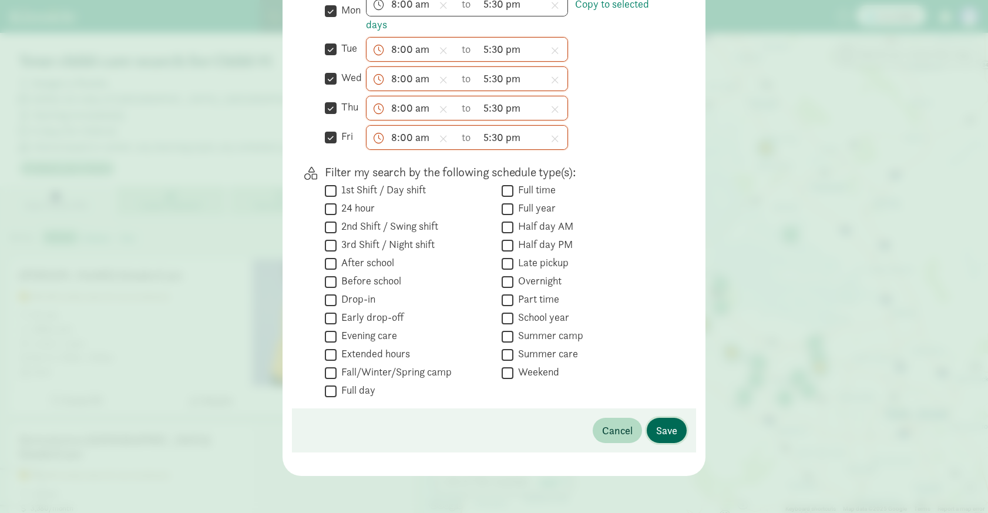
click at [667, 434] on span "Save" at bounding box center [666, 430] width 21 height 16
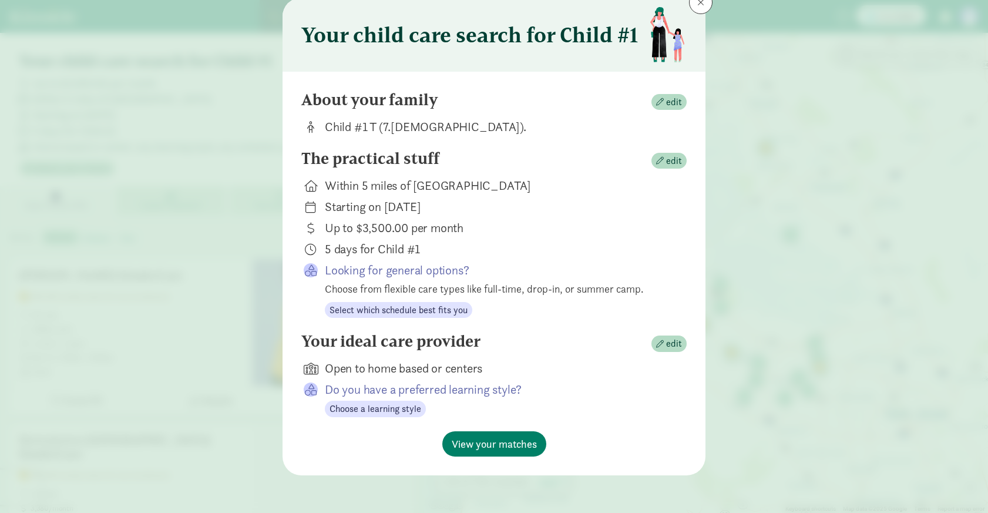
scroll to position [39, 0]
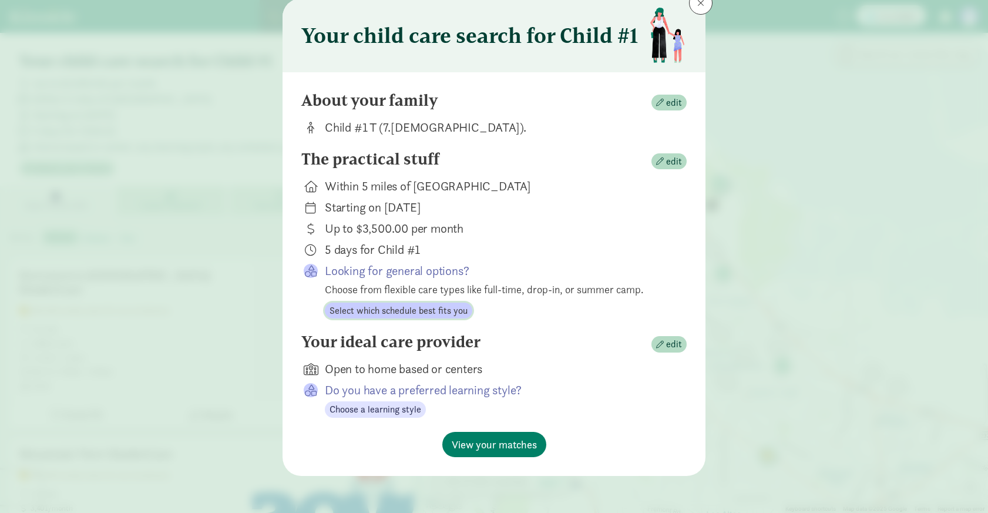
click at [434, 312] on span "Select which schedule best fits you" at bounding box center [399, 311] width 138 height 14
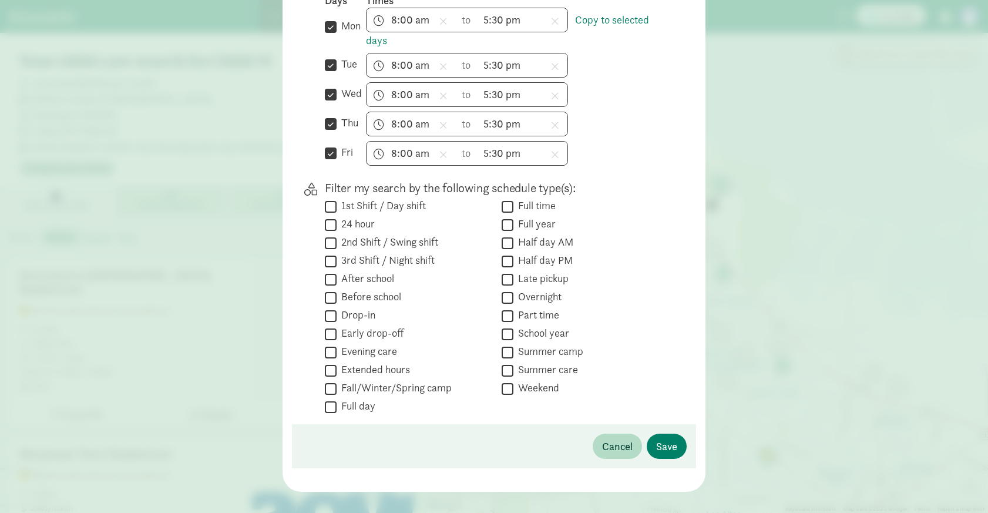
scroll to position [401, 0]
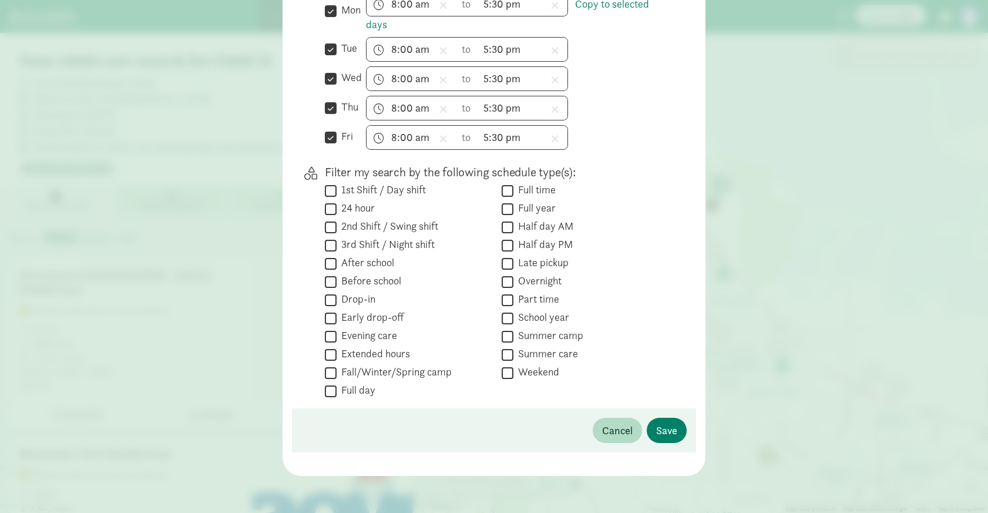
click at [506, 189] on input "Full time" at bounding box center [508, 191] width 12 height 16
checkbox input "true"
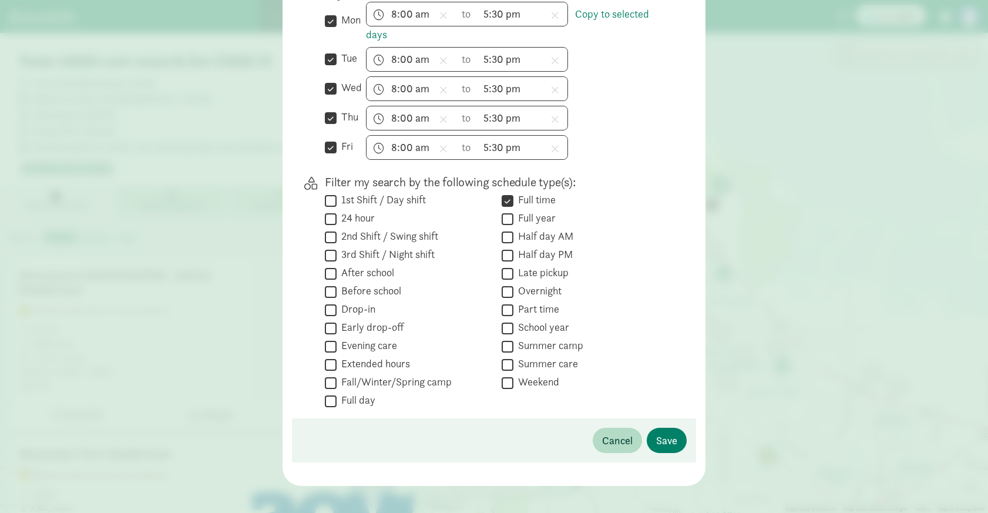
scroll to position [387, 0]
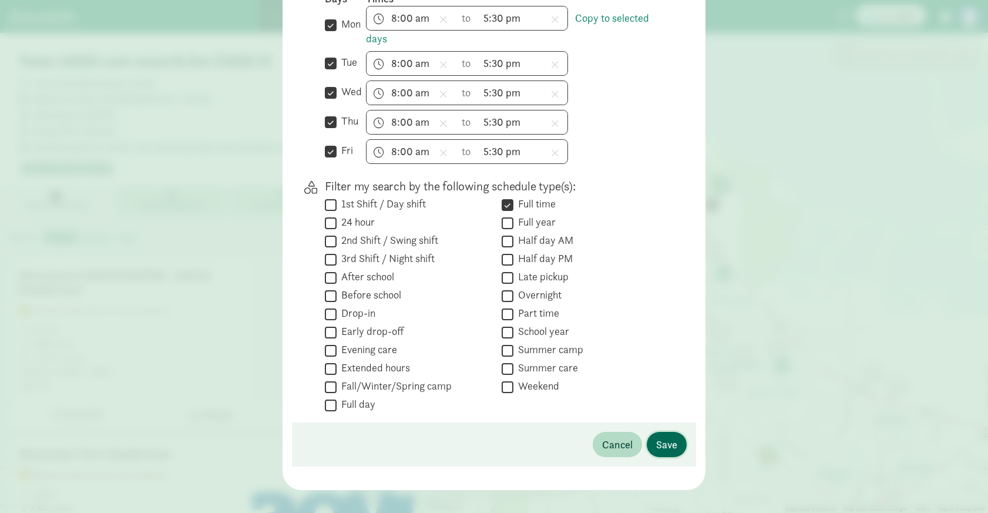
click at [662, 448] on span "Save" at bounding box center [666, 444] width 21 height 16
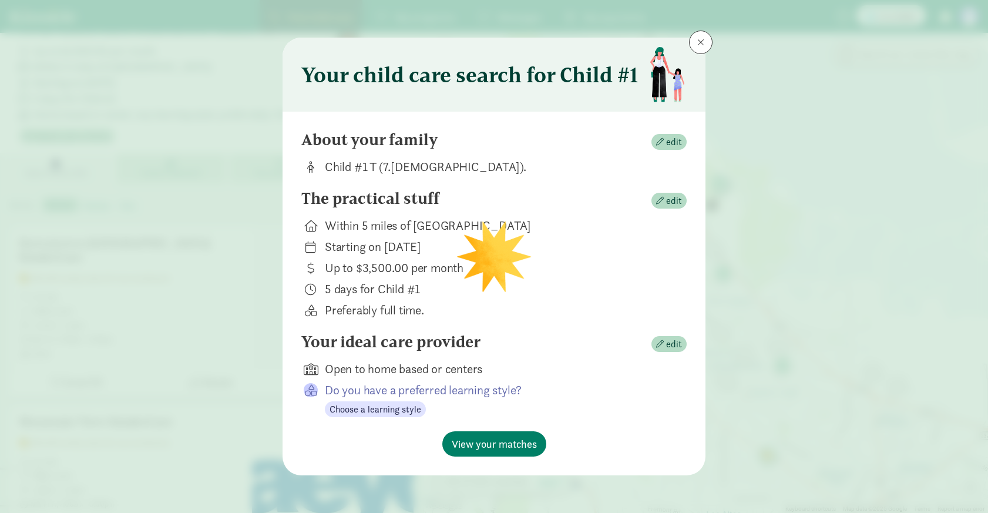
scroll to position [33, 0]
click at [492, 439] on span "View your matches" at bounding box center [494, 444] width 85 height 16
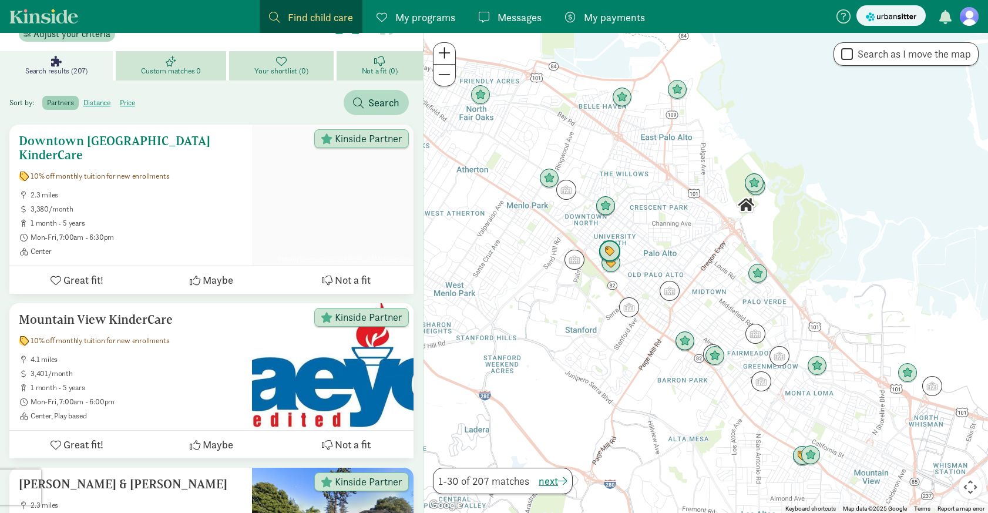
scroll to position [0, 0]
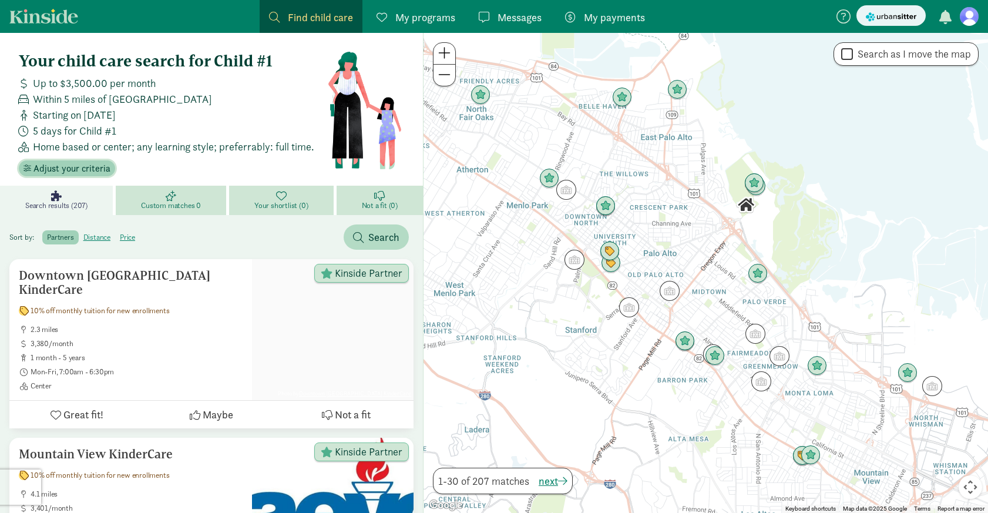
click at [97, 169] on span "Adjust your criteria" at bounding box center [71, 169] width 77 height 14
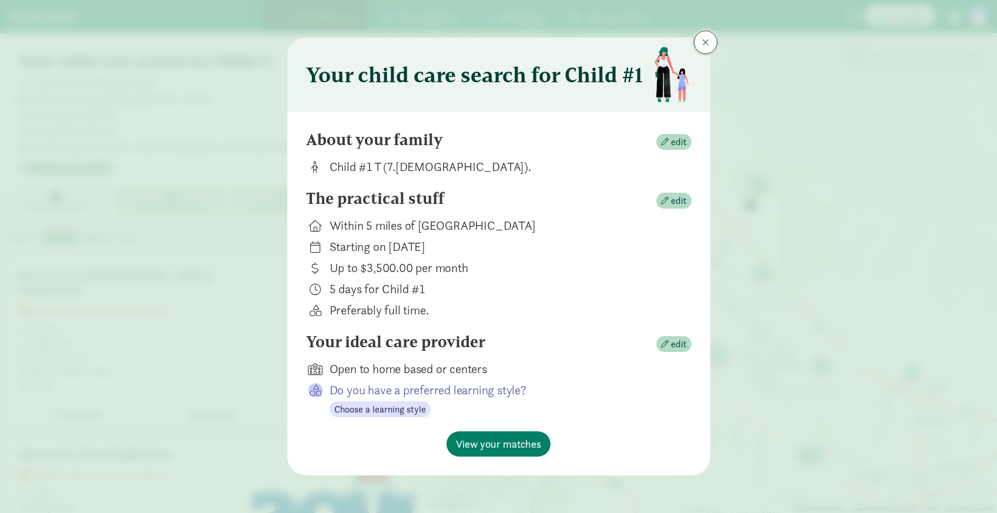
click at [710, 37] on button at bounding box center [705, 42] width 23 height 23
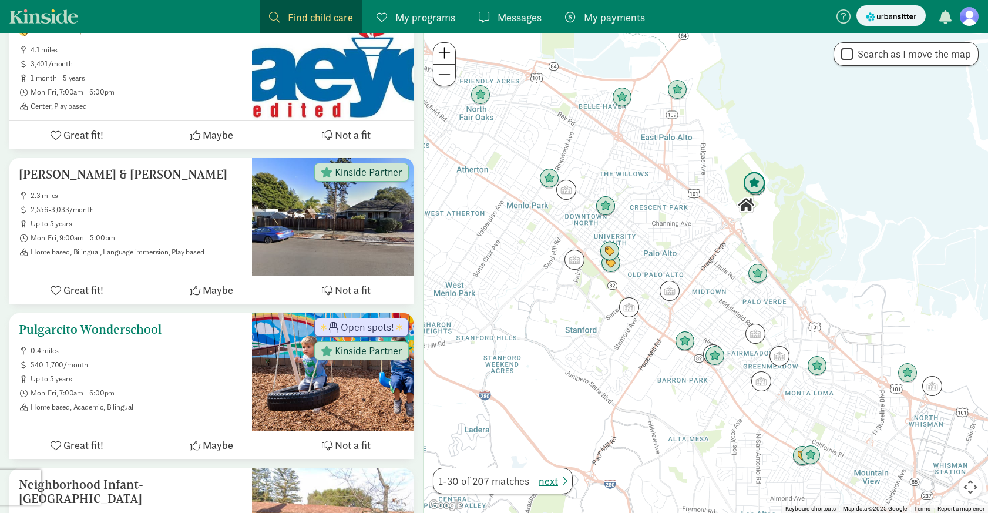
scroll to position [446, 0]
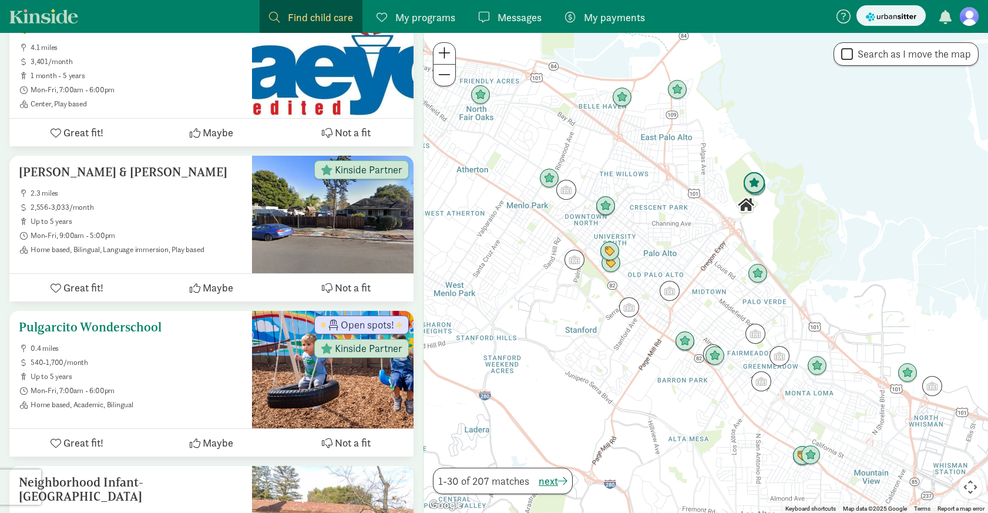
click at [141, 320] on h5 "Pulgarcito Wonderschool" at bounding box center [131, 327] width 224 height 14
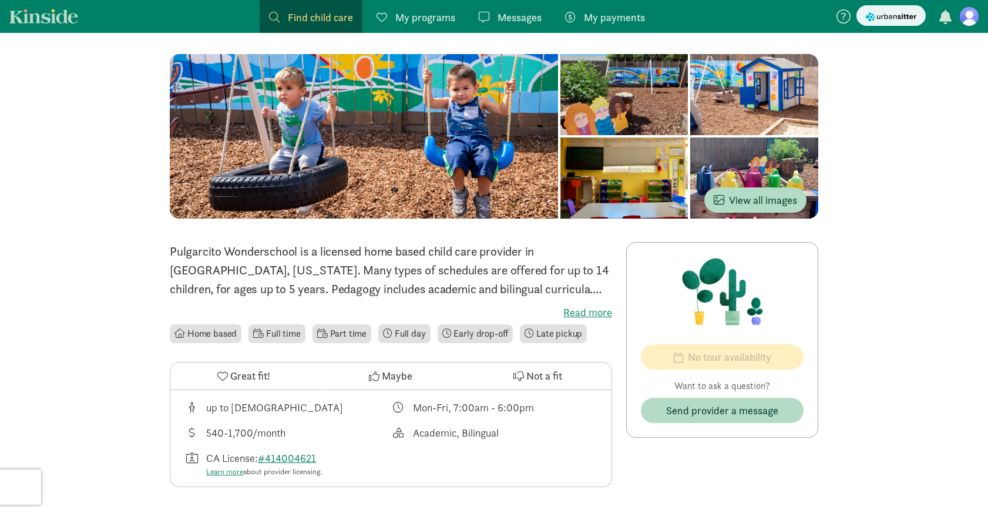
scroll to position [94, 0]
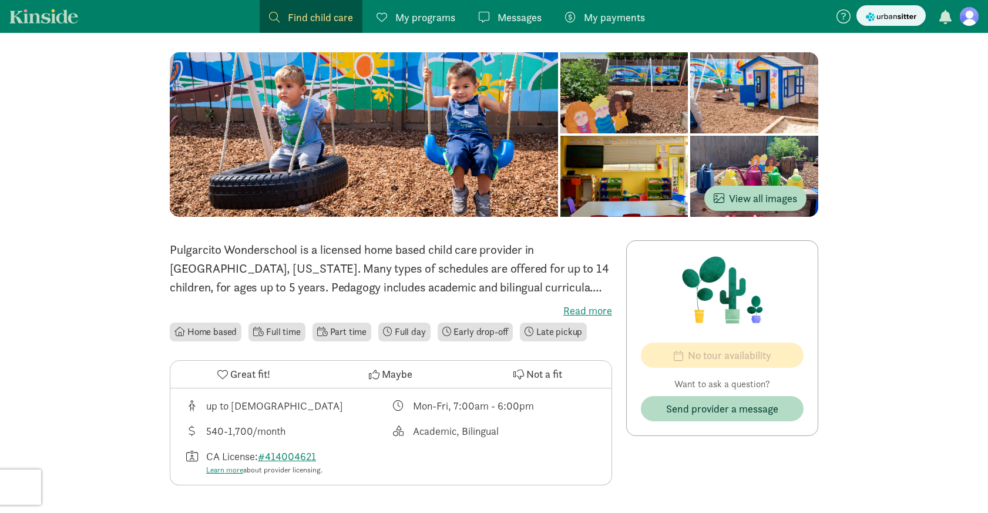
click at [241, 432] on div "540-1,700/month" at bounding box center [245, 431] width 79 height 16
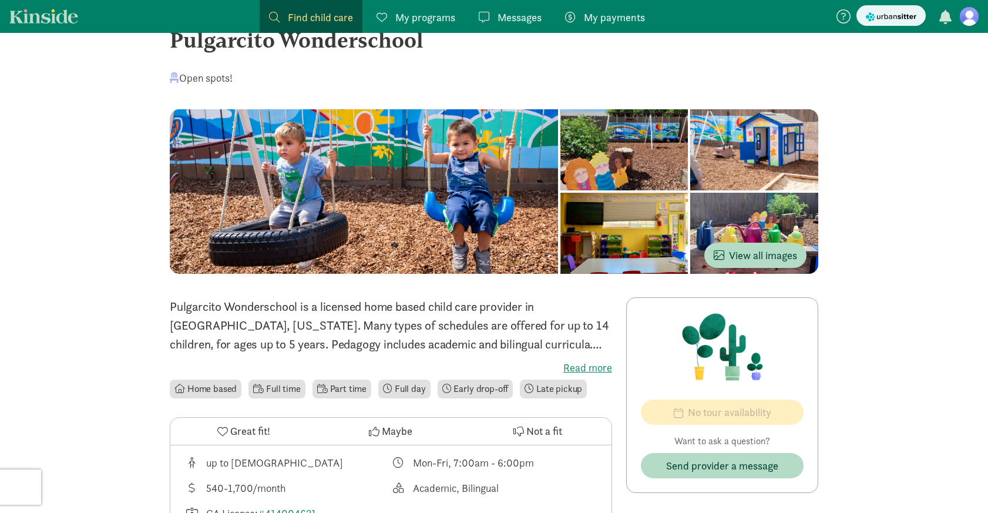
scroll to position [0, 0]
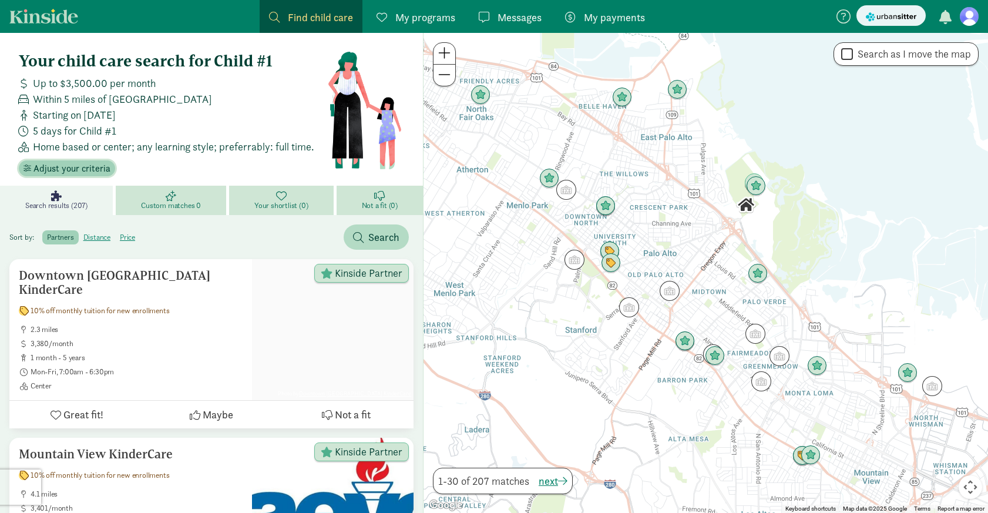
click at [82, 166] on span "Adjust your criteria" at bounding box center [71, 169] width 77 height 14
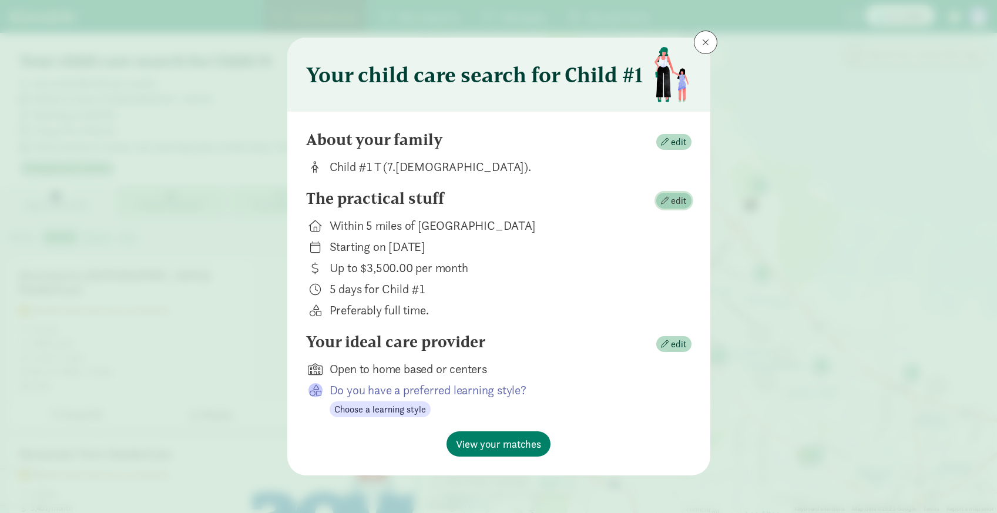
click at [680, 199] on span "edit" at bounding box center [679, 201] width 16 height 14
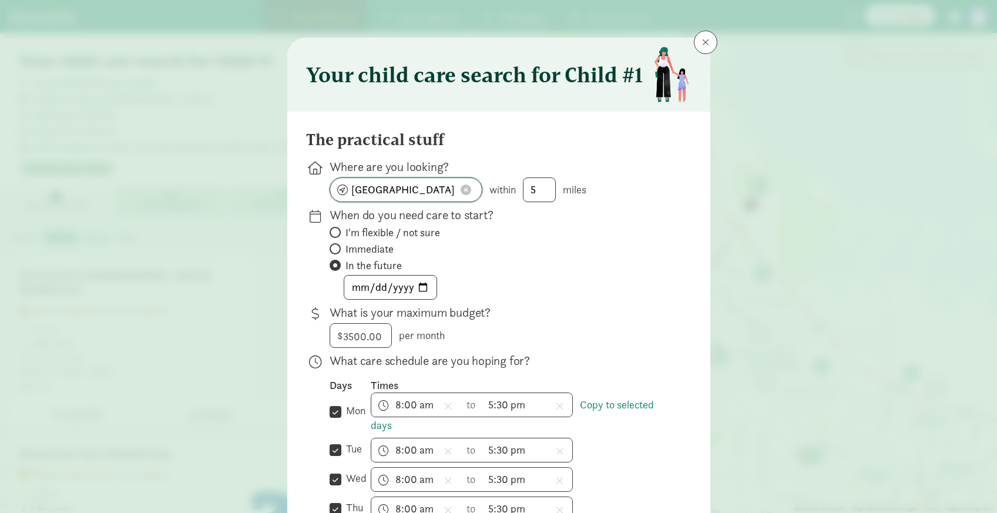
click at [409, 191] on input "Palo Alto, CA 94303" at bounding box center [406, 189] width 152 height 23
type input "852 Driftwood Dr, Palo Alto, CA 94303, USA"
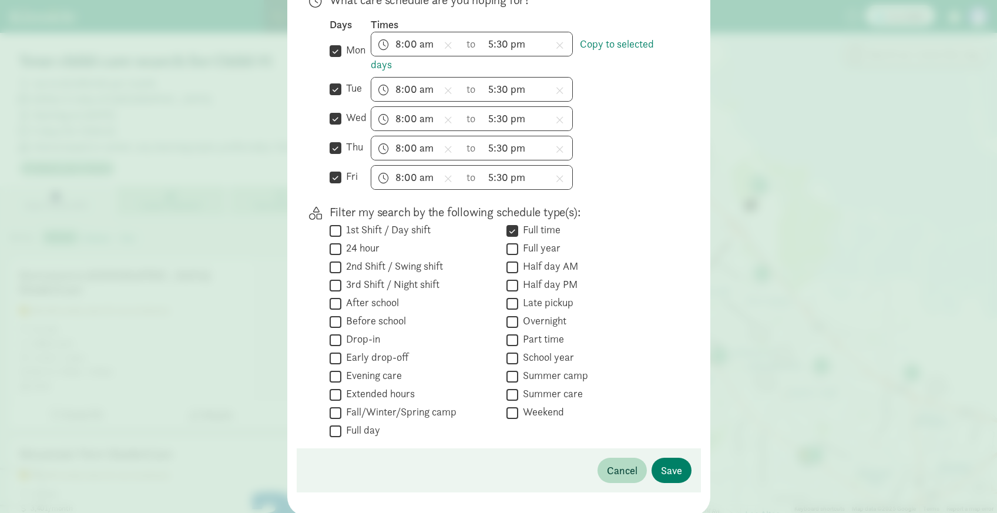
scroll to position [401, 0]
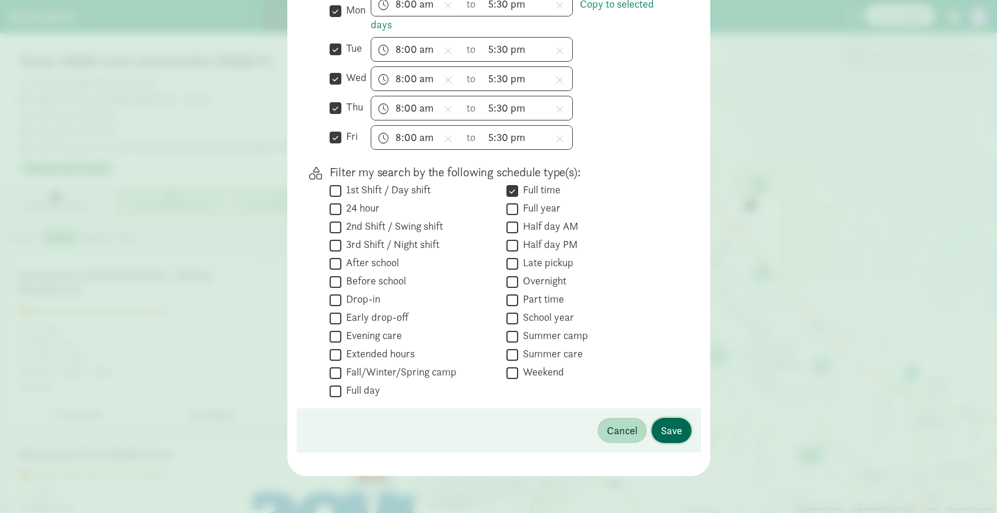
click at [673, 436] on span "Save" at bounding box center [671, 430] width 21 height 16
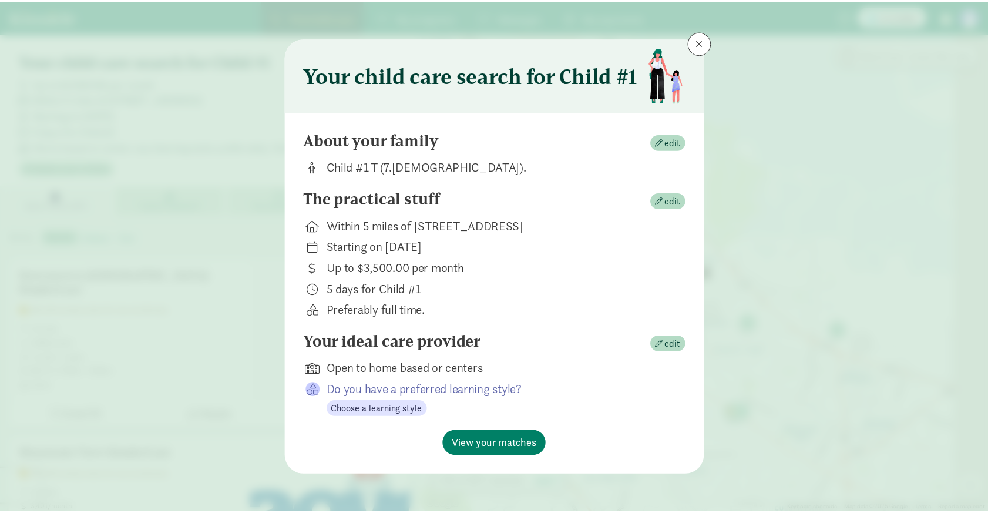
scroll to position [0, 0]
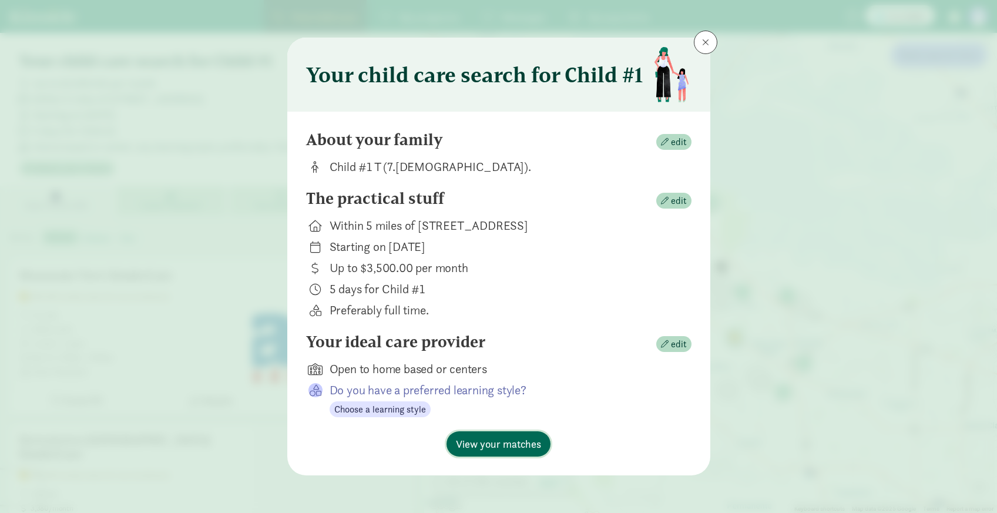
click at [518, 445] on span "View your matches" at bounding box center [498, 444] width 85 height 16
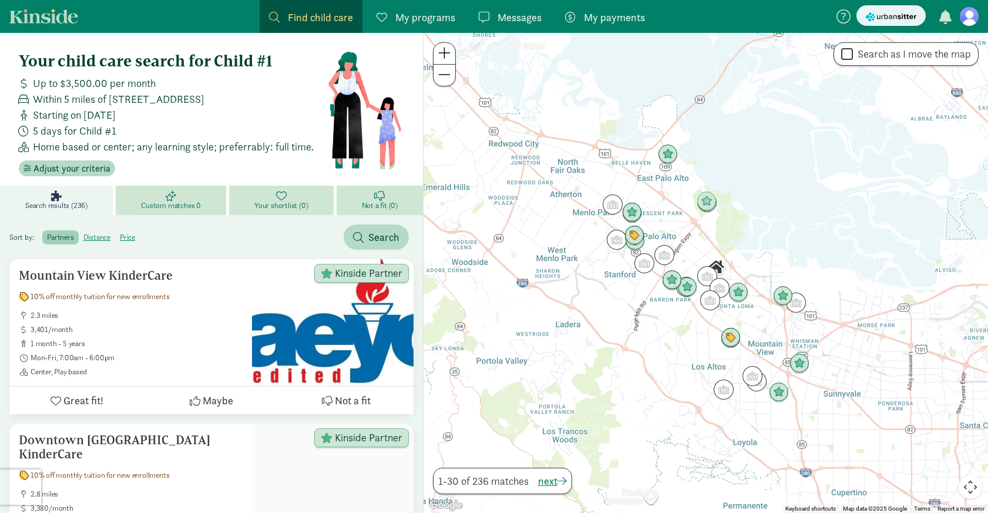
click at [65, 201] on span "Search results (236)" at bounding box center [56, 205] width 62 height 9
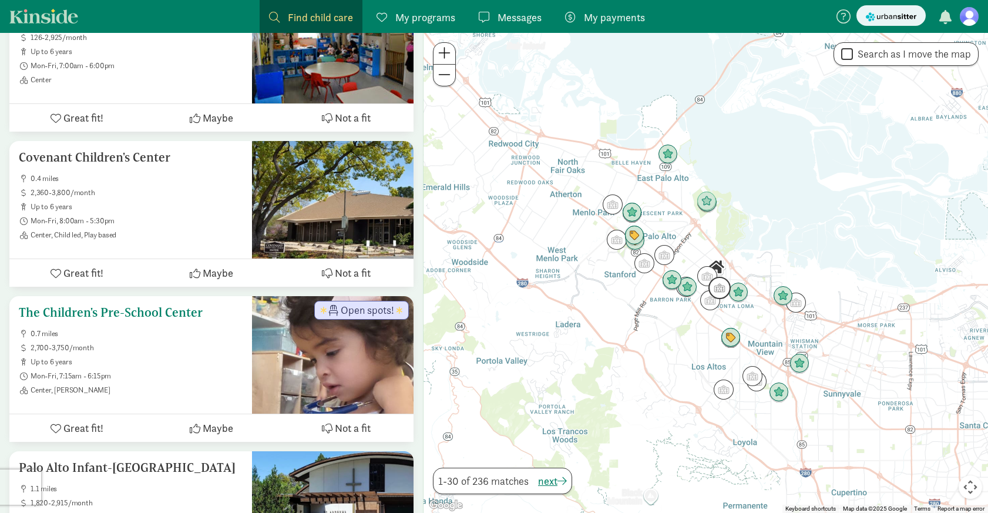
scroll to position [1083, 0]
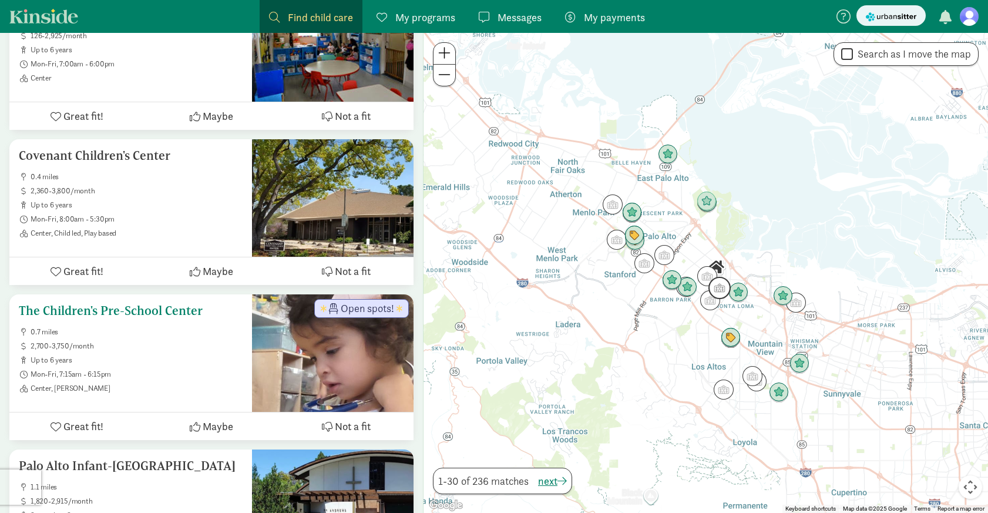
click at [103, 304] on h5 "The Children's Pre-School Center" at bounding box center [131, 311] width 224 height 14
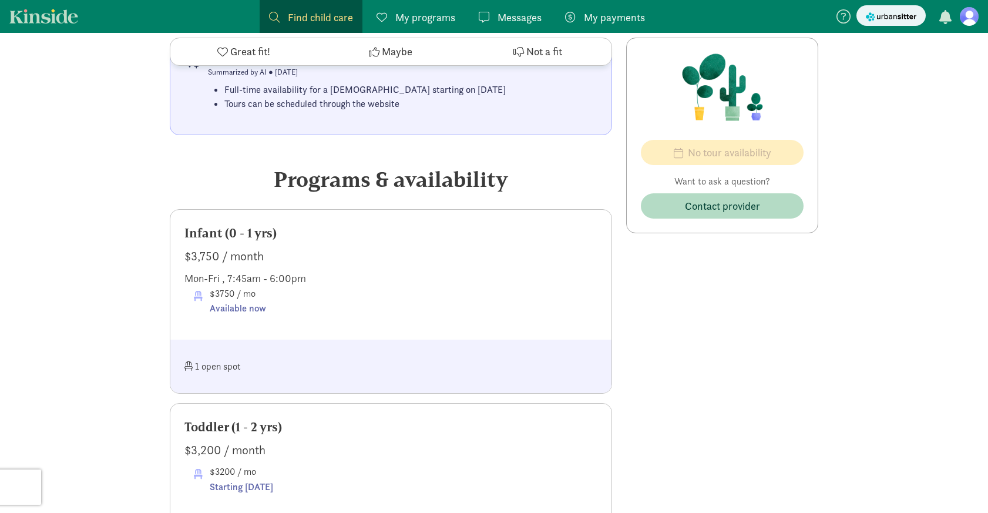
scroll to position [596, 0]
click at [233, 315] on div "Available now" at bounding box center [238, 307] width 56 height 15
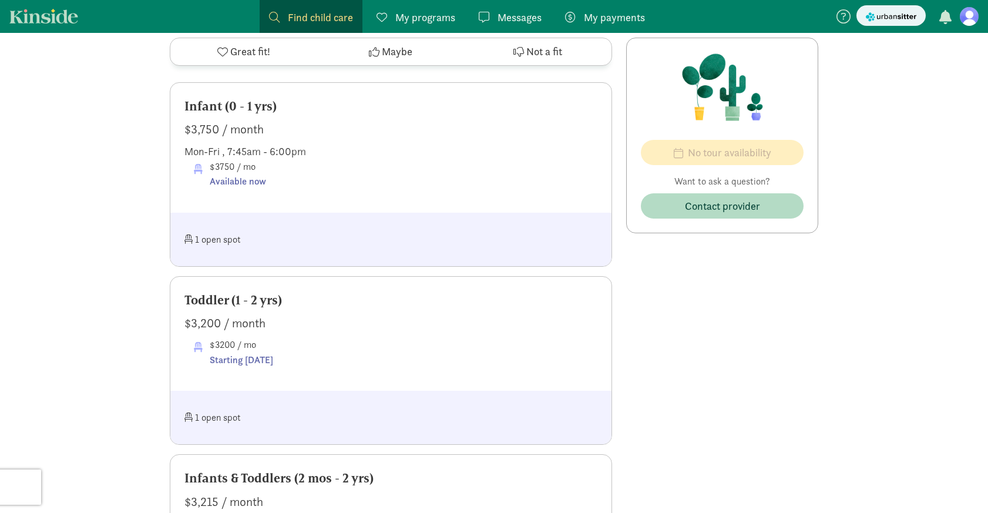
scroll to position [724, 0]
drag, startPoint x: 241, startPoint y: 164, endPoint x: 326, endPoint y: 165, distance: 85.2
click at [326, 157] on div "Mon-Fri , 7:45am - 6:00pm" at bounding box center [390, 150] width 413 height 16
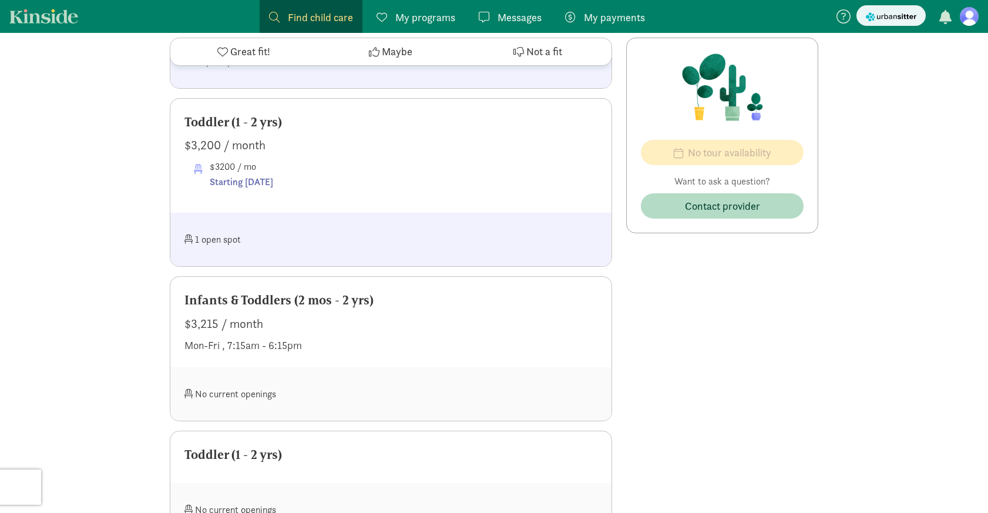
scroll to position [903, 0]
drag, startPoint x: 238, startPoint y: 315, endPoint x: 313, endPoint y: 315, distance: 74.6
click at [313, 307] on div "Infants & Toddlers (2 mos - 2 yrs)" at bounding box center [390, 297] width 413 height 19
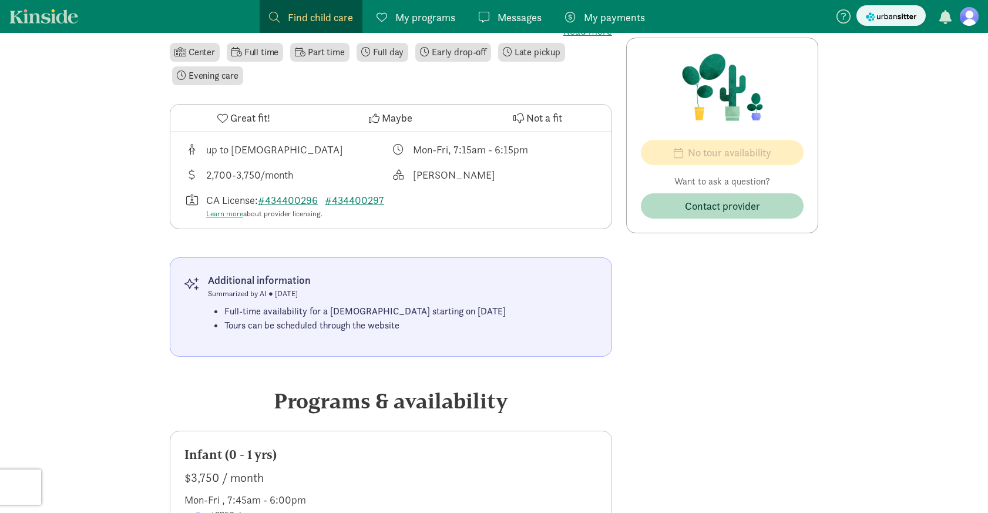
scroll to position [365, 0]
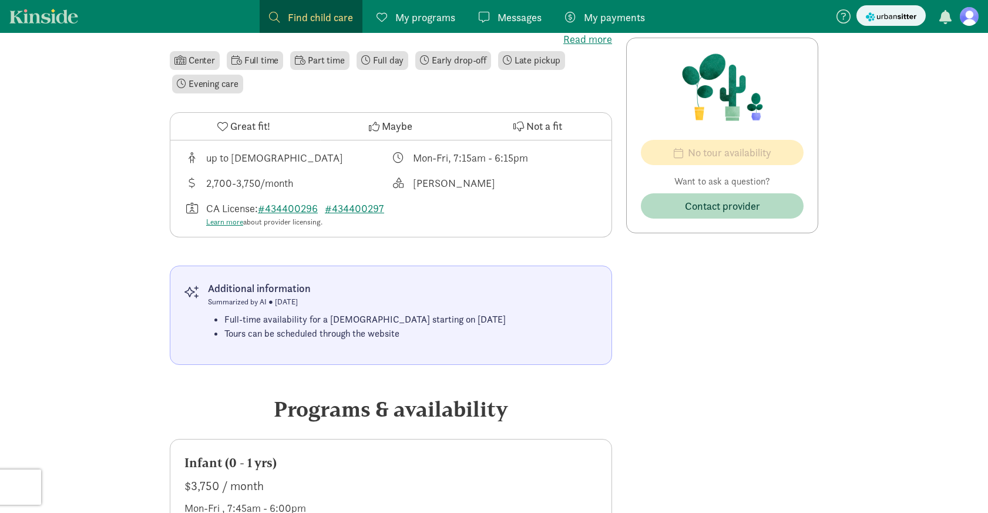
click at [378, 129] on icon at bounding box center [374, 126] width 11 height 11
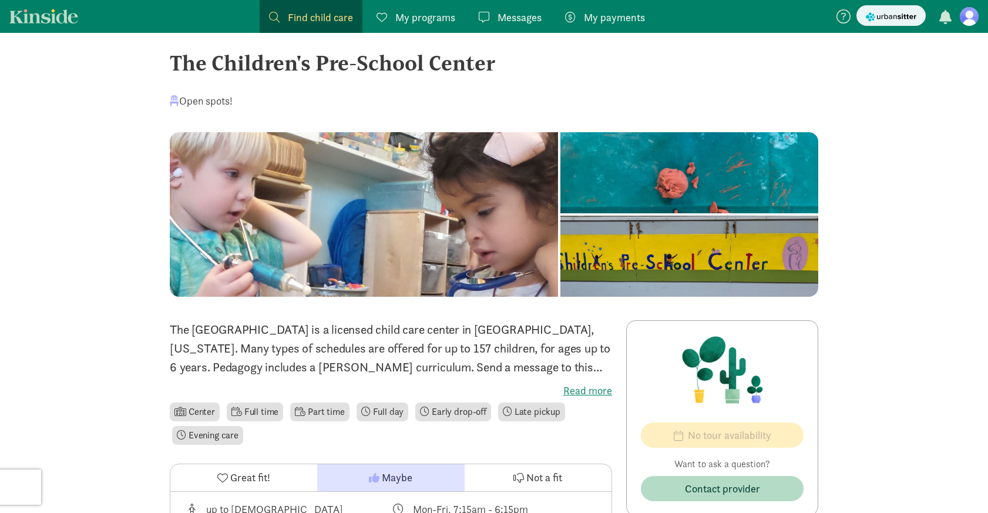
scroll to position [0, 0]
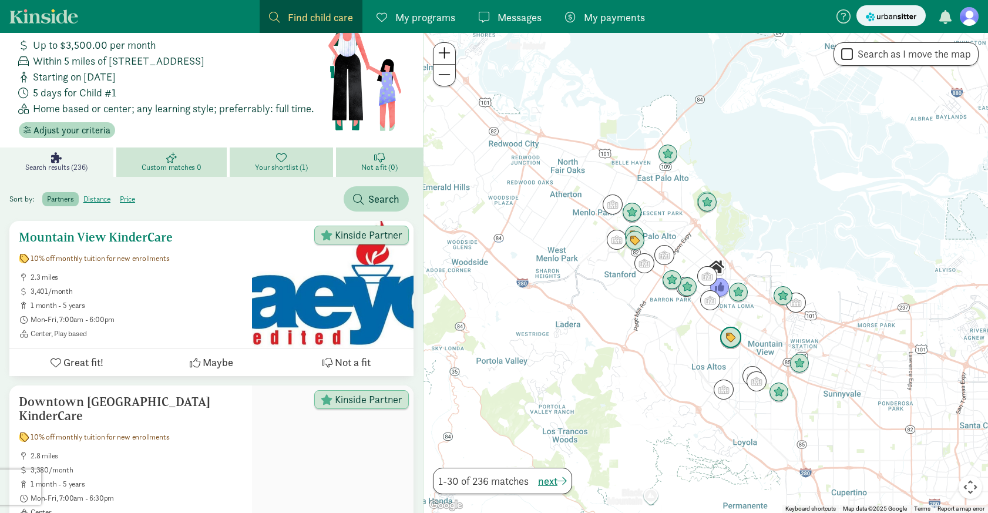
scroll to position [9, 0]
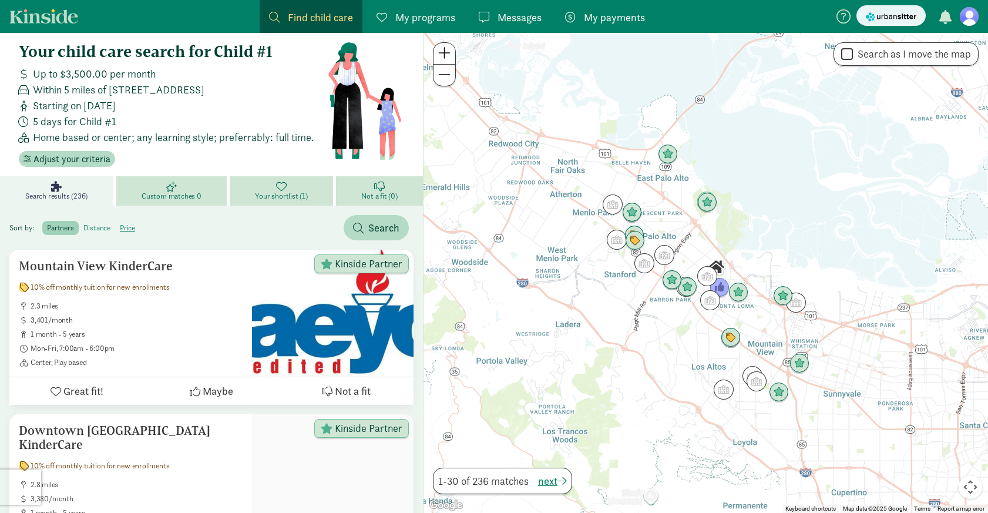
click at [115, 224] on label "distance" at bounding box center [127, 228] width 25 height 14
click at [83, 223] on input "distance" at bounding box center [83, 223] width 0 height 0
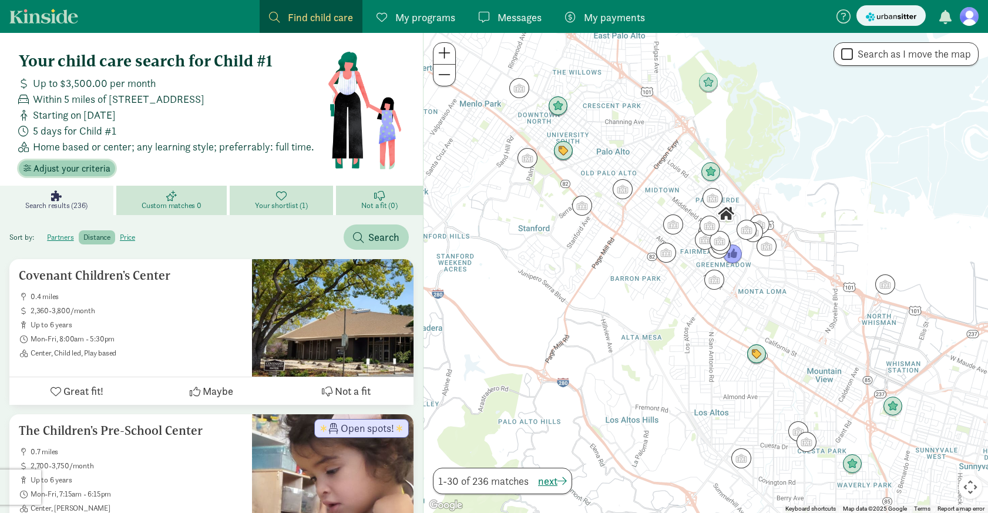
click at [84, 170] on span "Adjust your criteria" at bounding box center [71, 169] width 77 height 14
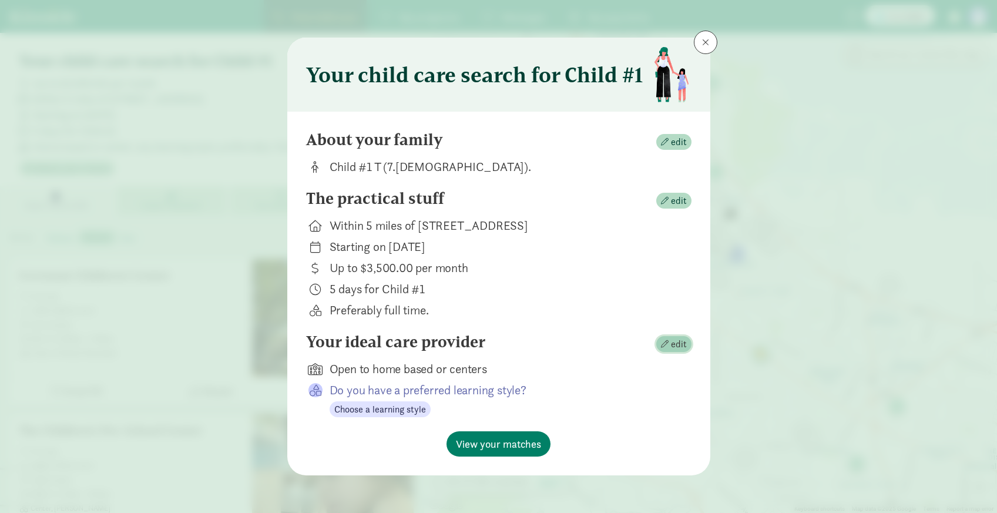
click at [673, 348] on span "edit" at bounding box center [679, 344] width 16 height 14
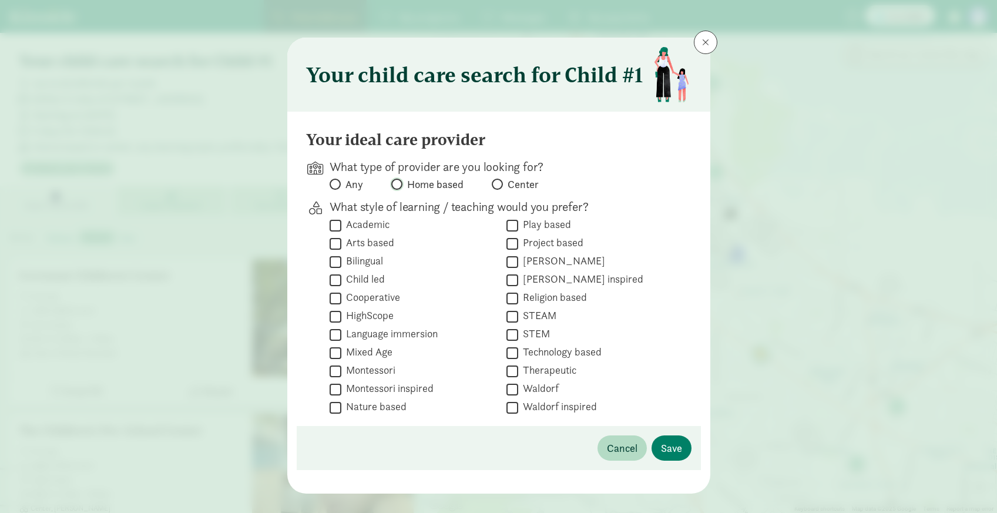
click at [391, 186] on input "Home based" at bounding box center [395, 184] width 8 height 8
radio input "true"
click at [676, 448] on span "Save" at bounding box center [671, 448] width 21 height 16
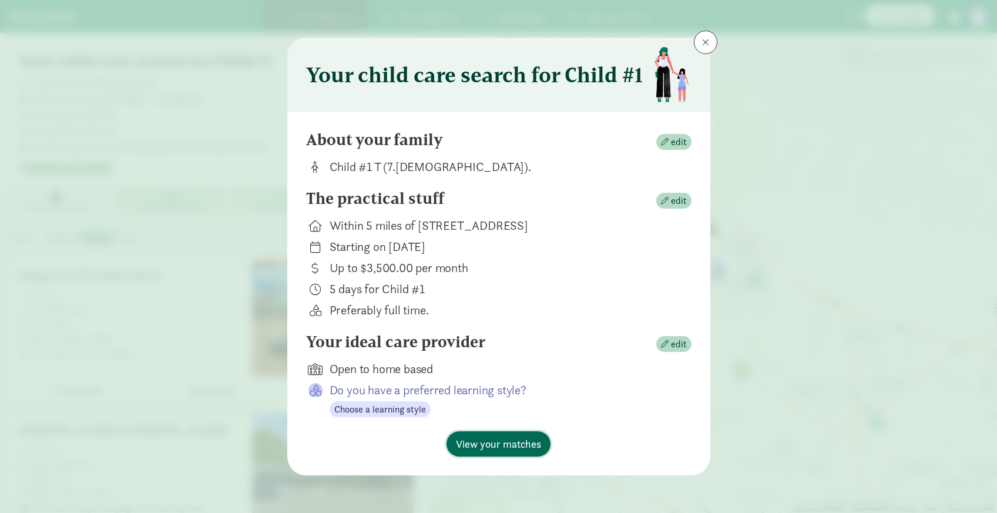
click at [499, 447] on span "View your matches" at bounding box center [498, 444] width 85 height 16
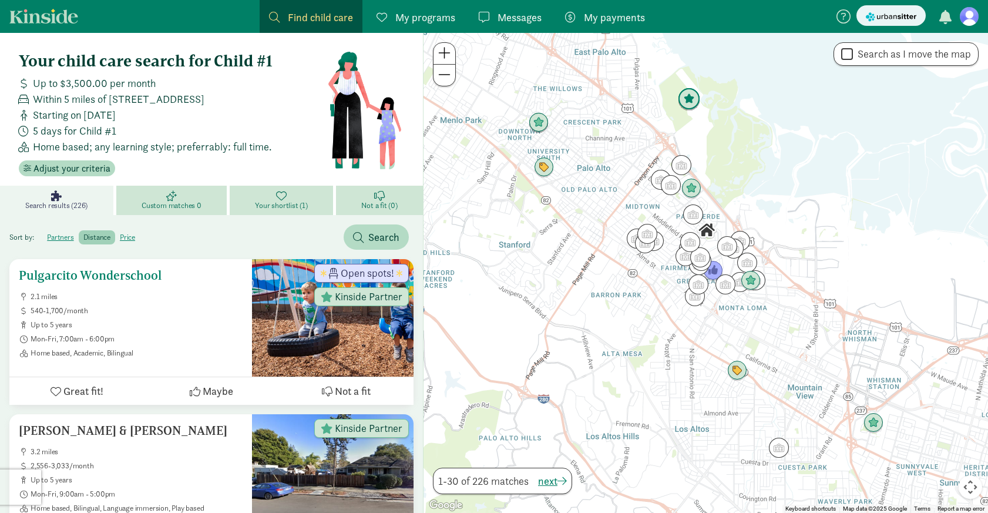
click at [117, 277] on h5 "Pulgarcito Wonderschool" at bounding box center [131, 275] width 224 height 14
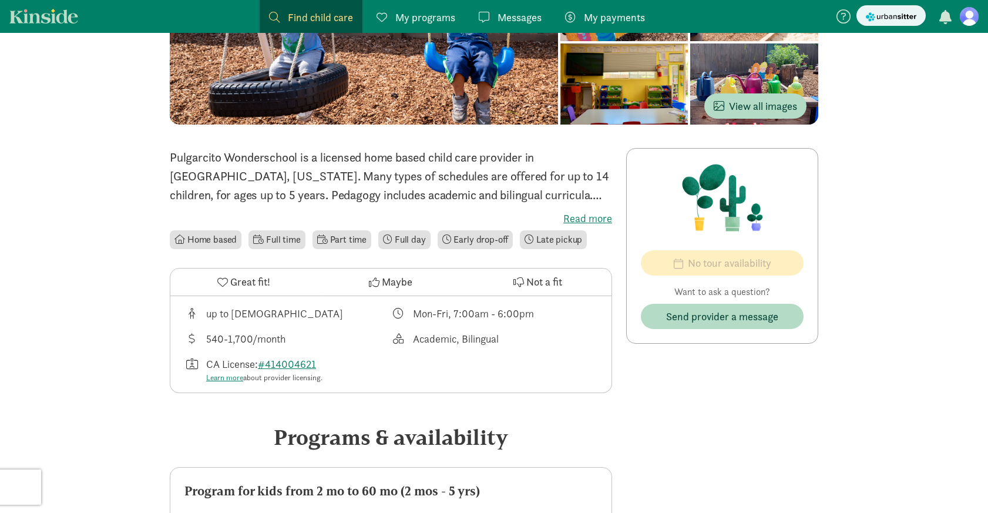
scroll to position [203, 0]
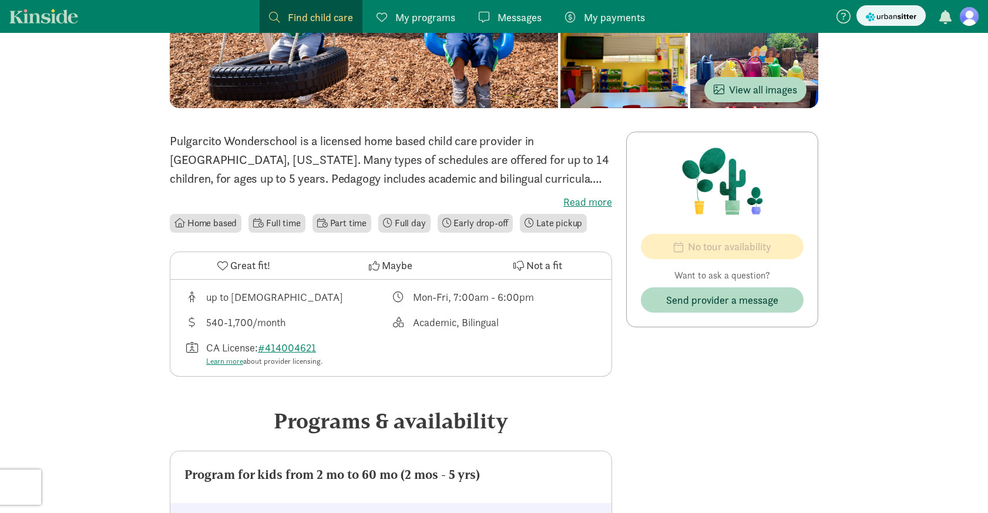
click at [586, 201] on label "Read more" at bounding box center [391, 202] width 442 height 14
click at [0, 0] on input "Read more" at bounding box center [0, 0] width 0 height 0
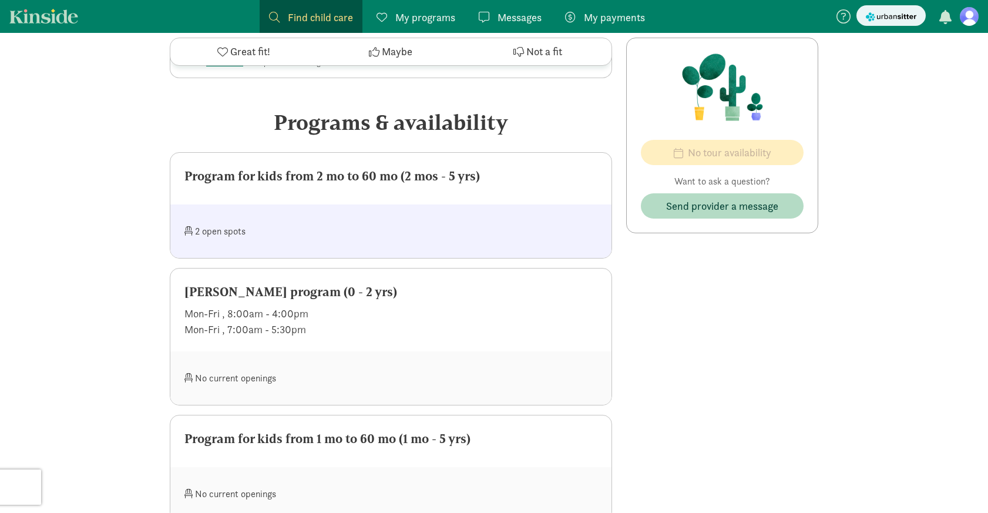
scroll to position [513, 0]
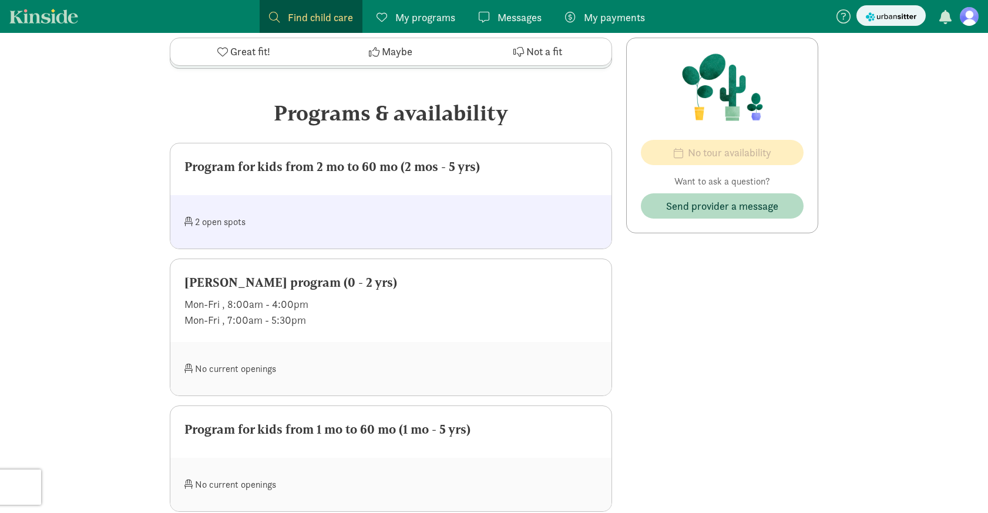
drag, startPoint x: 304, startPoint y: 170, endPoint x: 392, endPoint y: 184, distance: 88.6
click at [392, 184] on div "Program for kids from 2 mo to 60 mo (2 mos - 5 yrs)" at bounding box center [390, 169] width 441 height 52
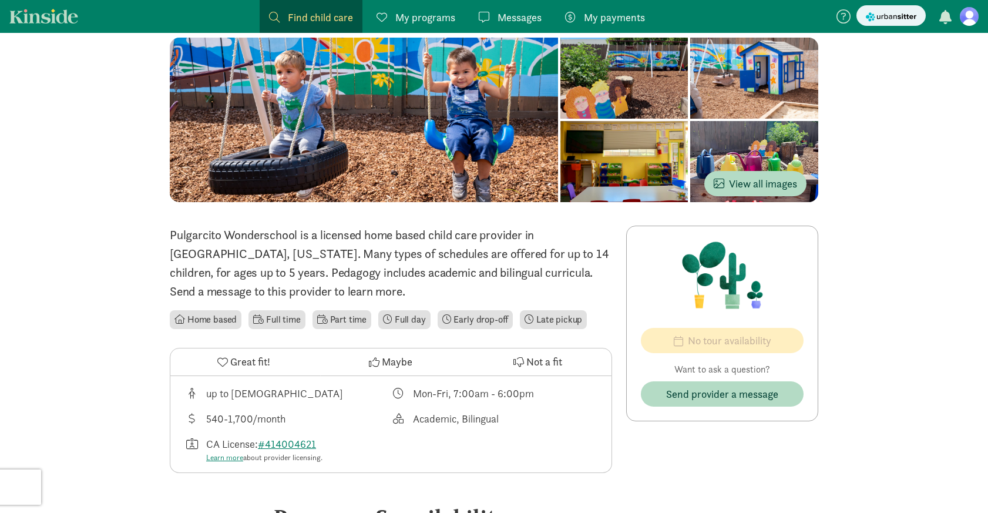
scroll to position [151, 0]
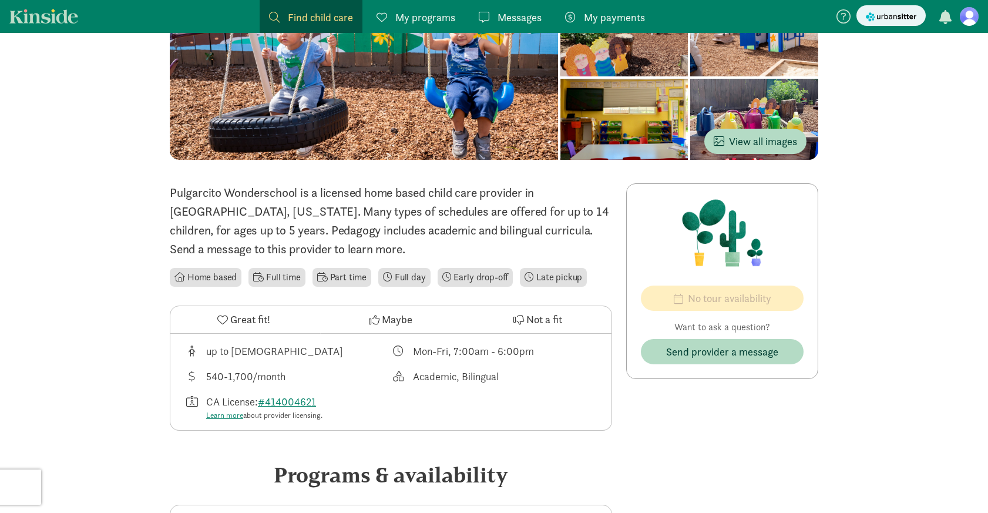
click at [393, 325] on span "Maybe" at bounding box center [397, 319] width 31 height 16
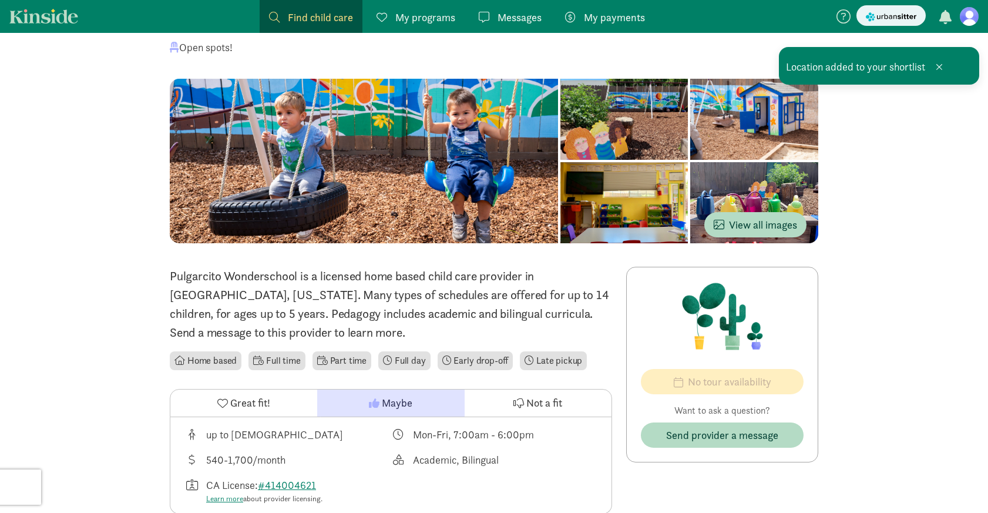
scroll to position [0, 0]
